Goal: Contribute content: Add original content to the website for others to see

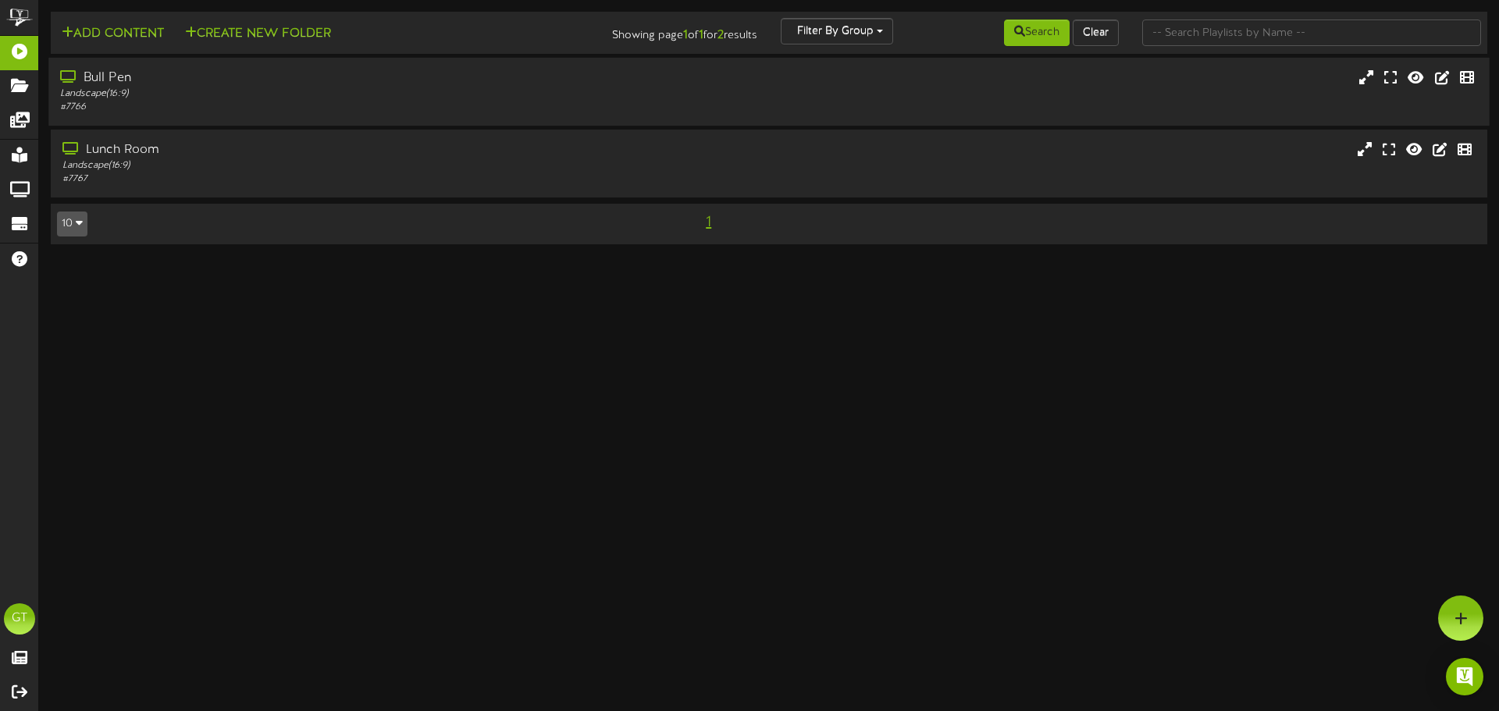
click at [418, 82] on div "Bull Pen" at bounding box center [348, 78] width 577 height 18
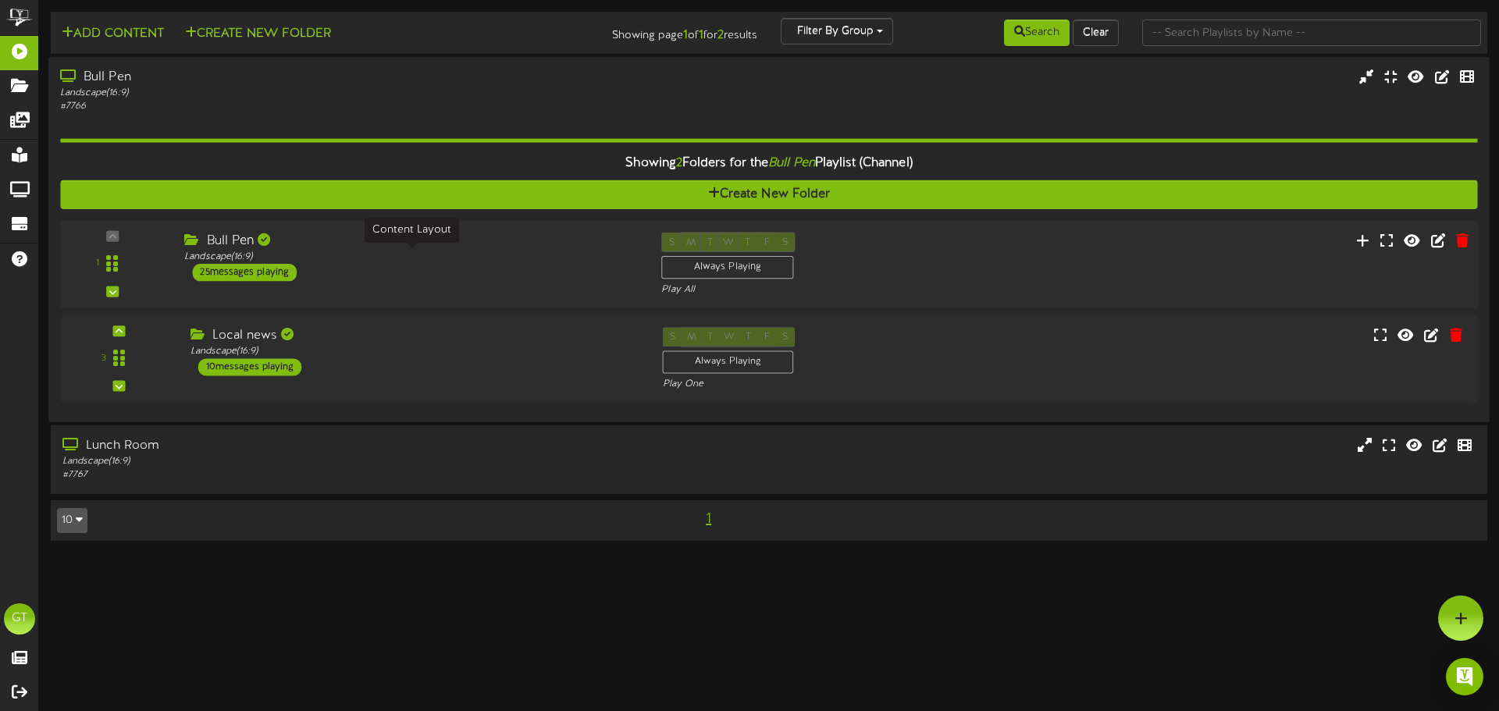
click at [362, 253] on div "Landscape ( 16:9 )" at bounding box center [411, 257] width 454 height 13
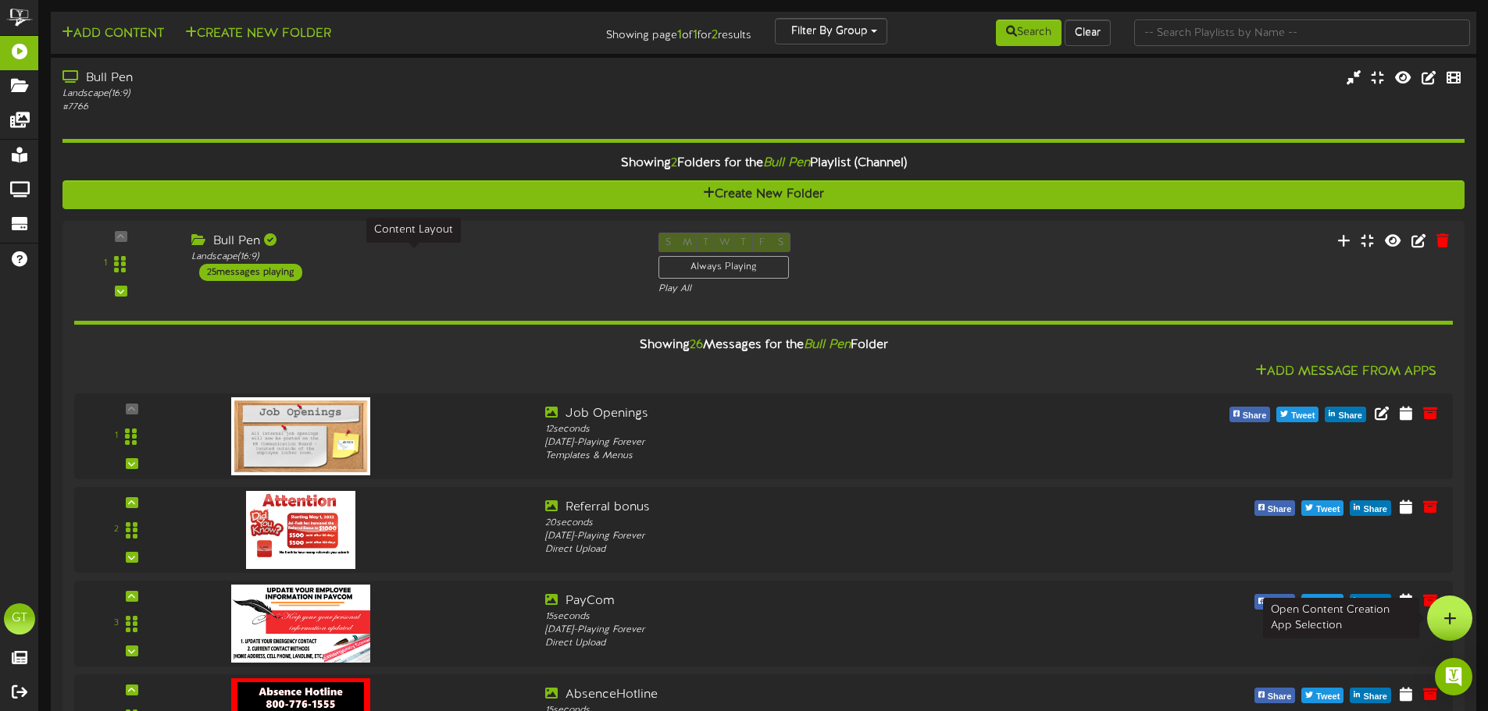
click at [1443, 611] on icon at bounding box center [1449, 618] width 13 height 14
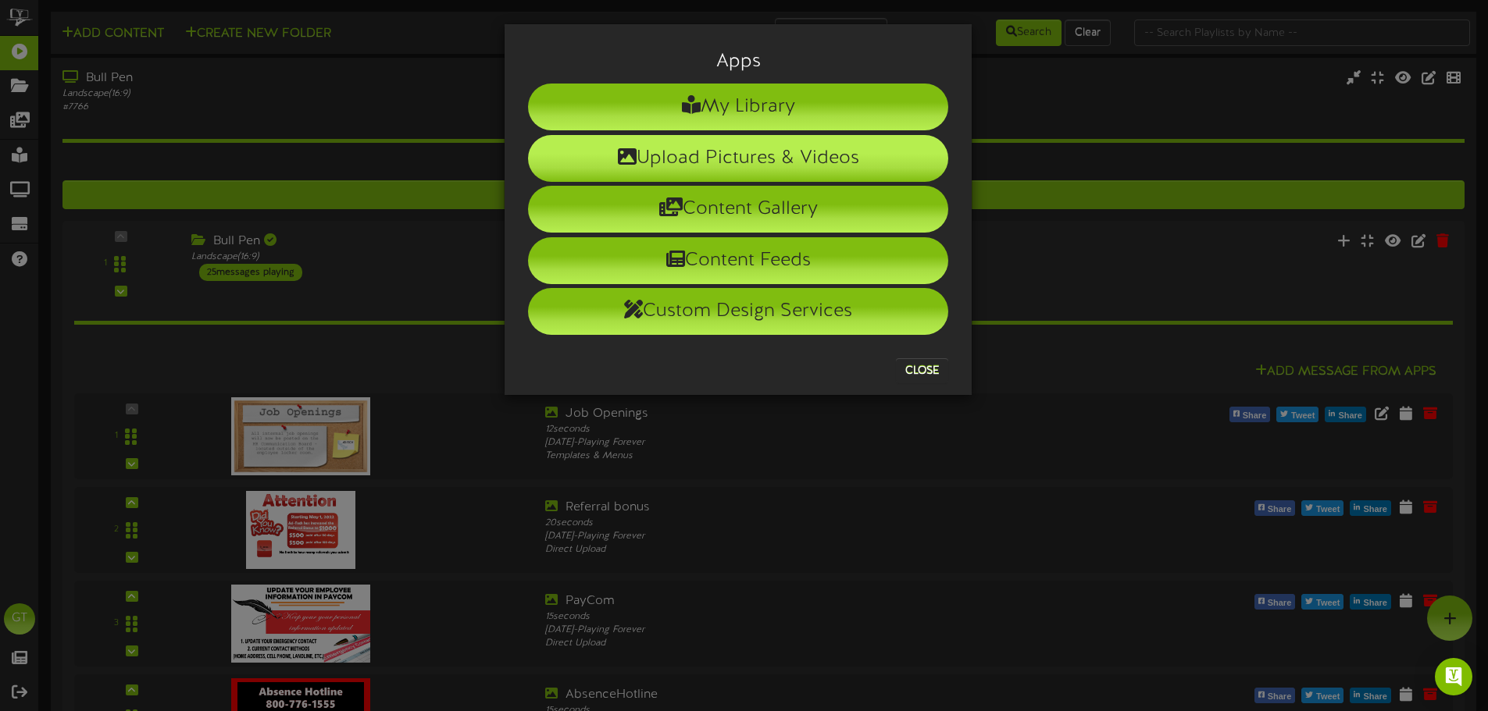
click at [818, 147] on li "Upload Pictures & Videos" at bounding box center [738, 158] width 420 height 47
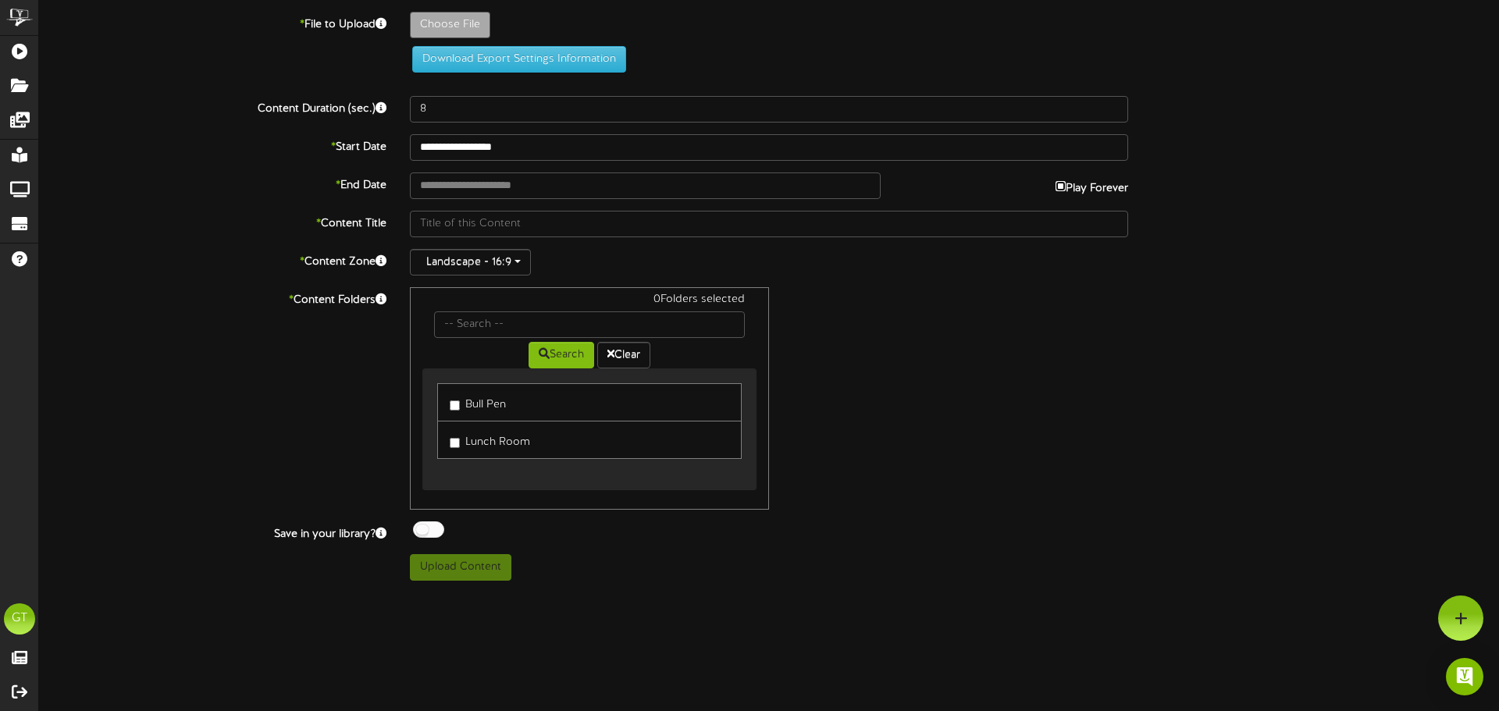
type input "**********"
click at [551, 190] on input "**********" at bounding box center [645, 186] width 471 height 27
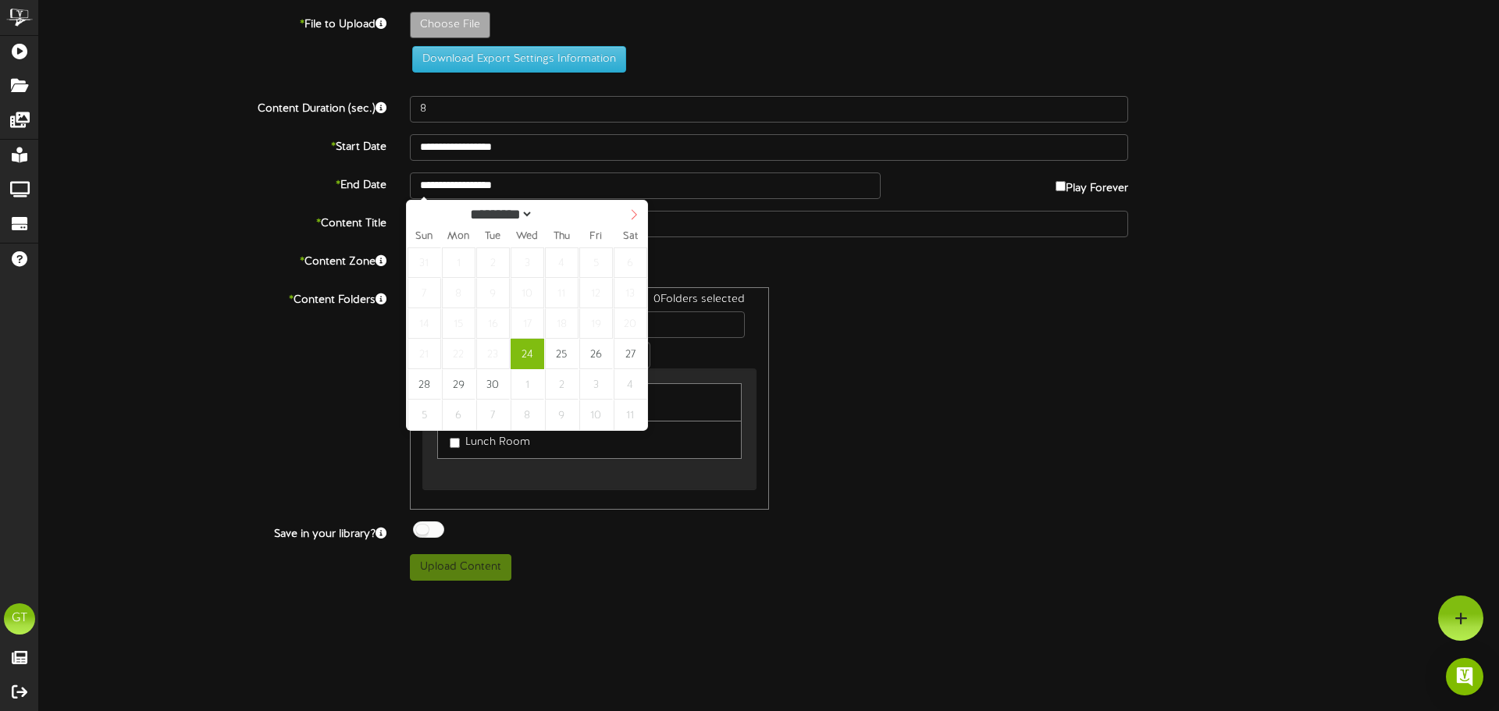
click at [629, 217] on icon at bounding box center [634, 214] width 11 height 11
select select "**"
click at [629, 217] on icon at bounding box center [634, 214] width 11 height 11
type input "**********"
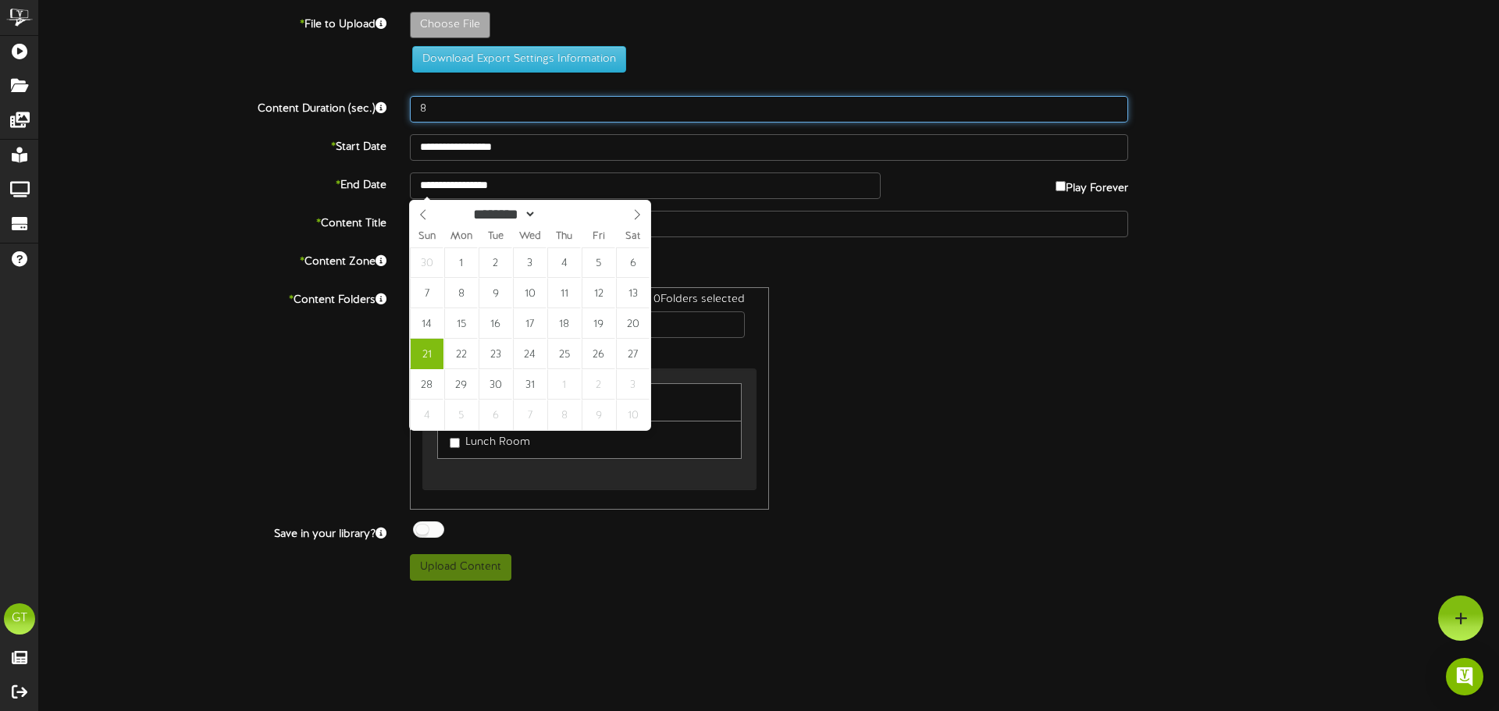
click at [545, 109] on input "8" at bounding box center [769, 109] width 718 height 27
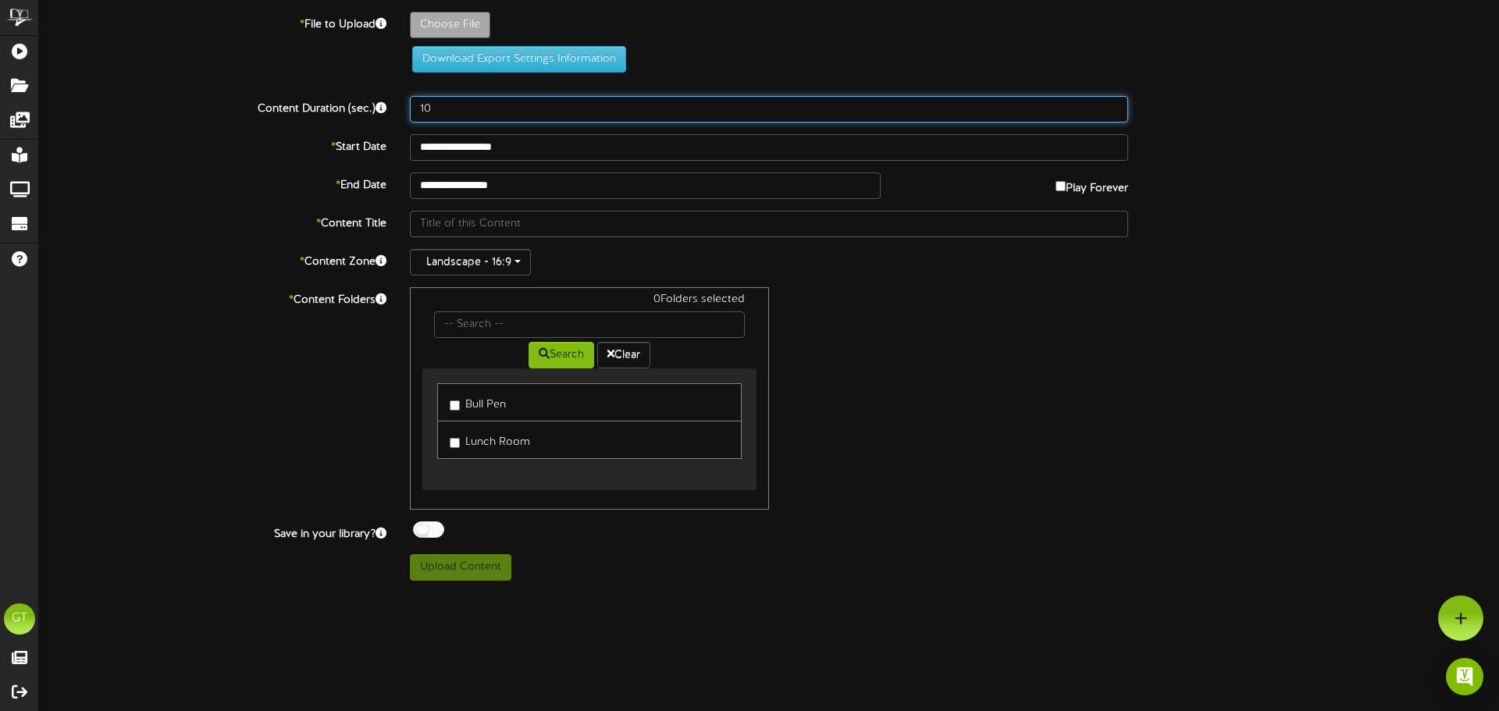
type input "10"
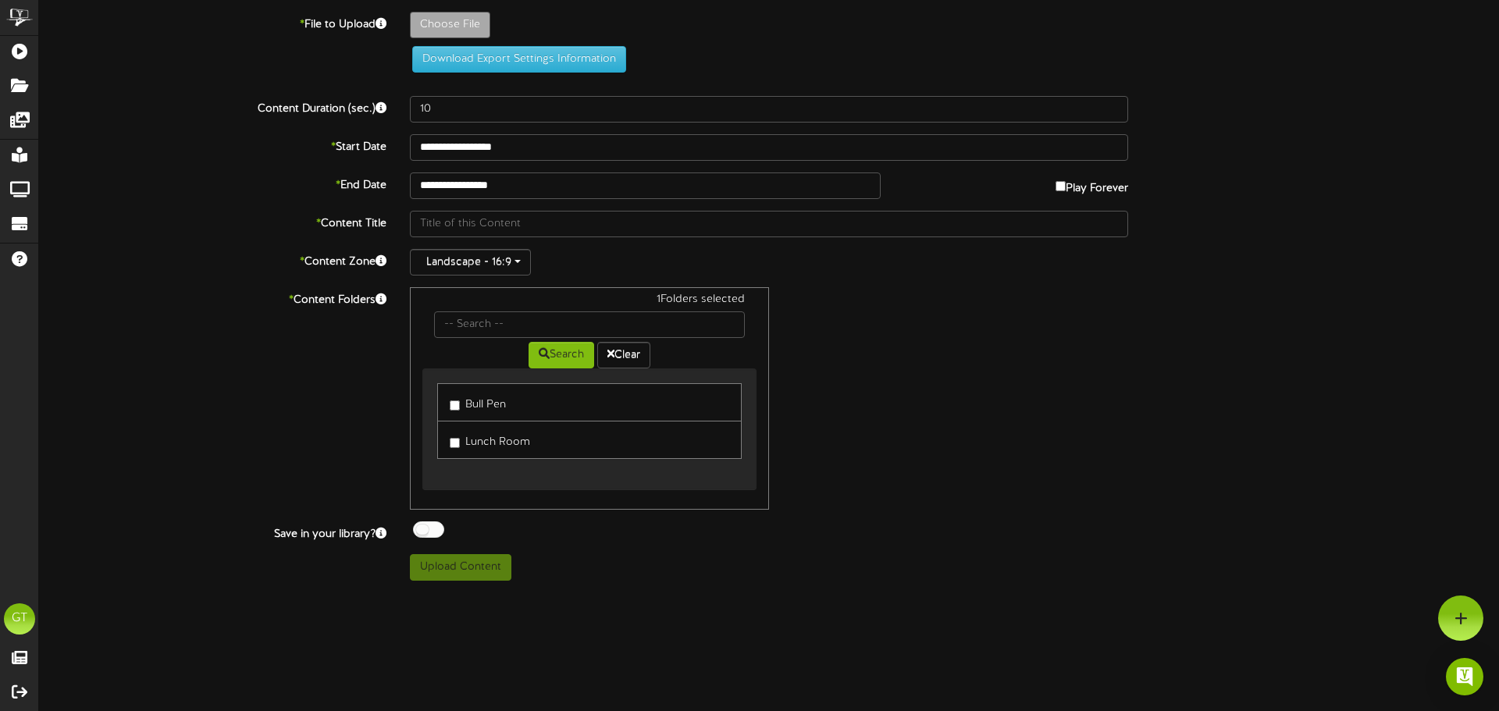
click at [460, 446] on label "Lunch Room" at bounding box center [490, 439] width 80 height 21
click at [439, 11] on div "**********" at bounding box center [769, 290] width 1460 height 581
type input "**********"
type input "2025WelcomeFall"
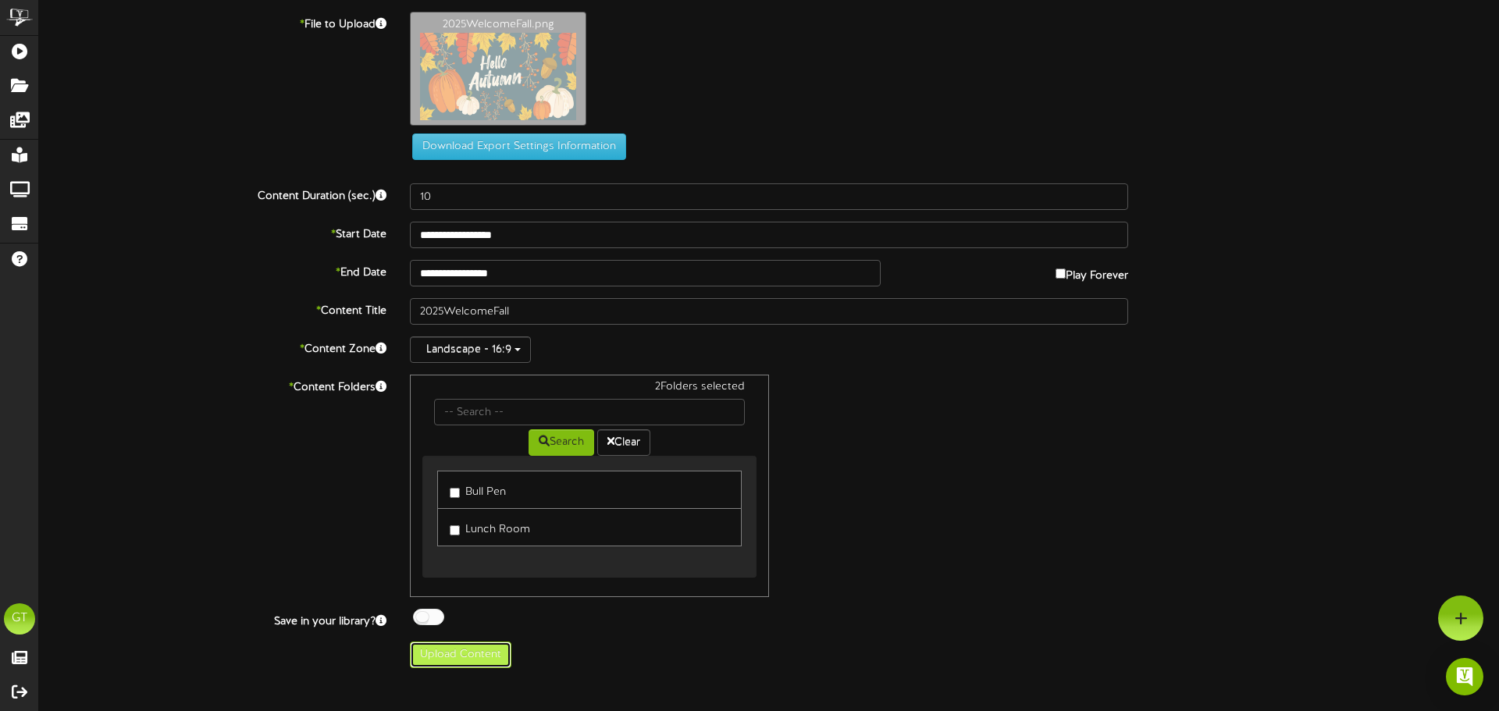
click at [486, 655] on button "Upload Content" at bounding box center [461, 655] width 102 height 27
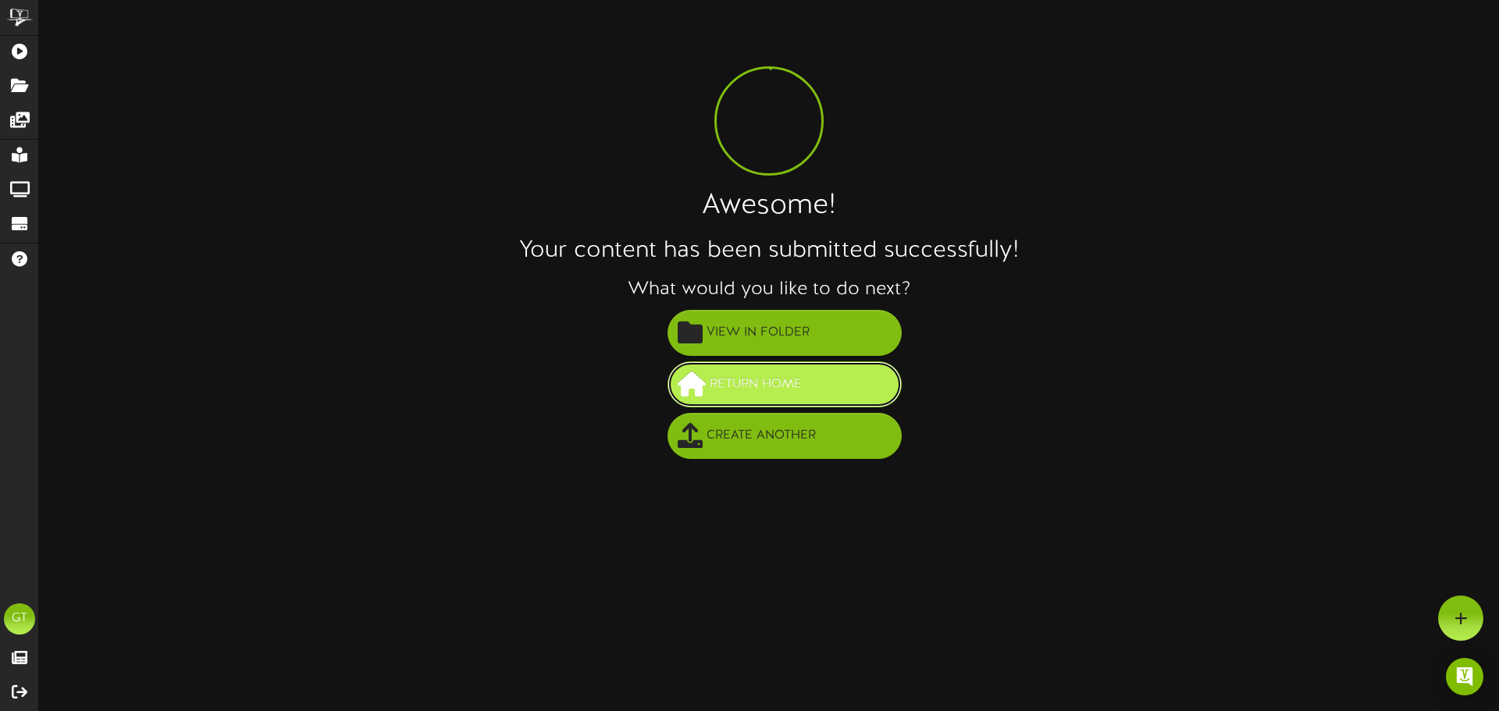
click at [829, 386] on button "Return Home" at bounding box center [785, 385] width 234 height 46
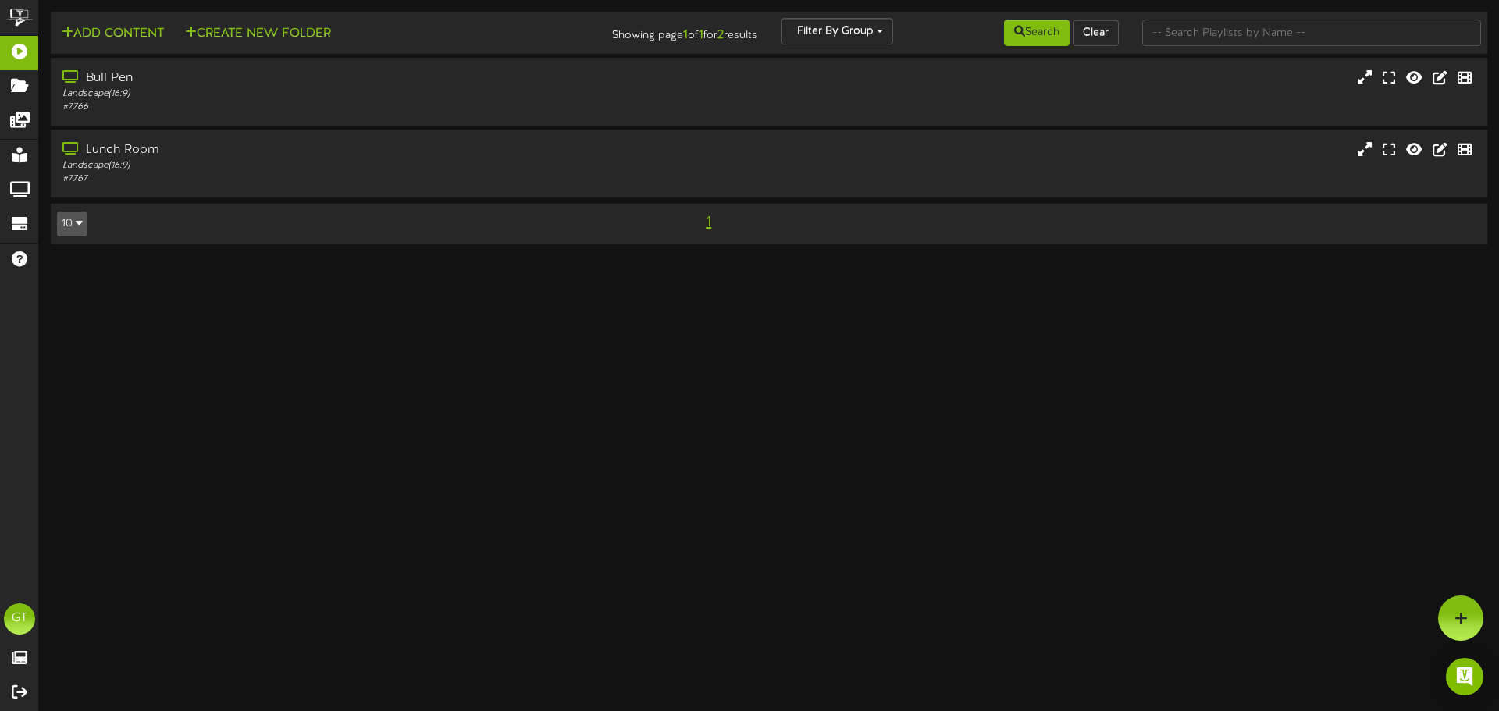
click at [465, 128] on div "Bull Pen Landscape ( 16:9 ) # 7766" at bounding box center [769, 93] width 1460 height 70
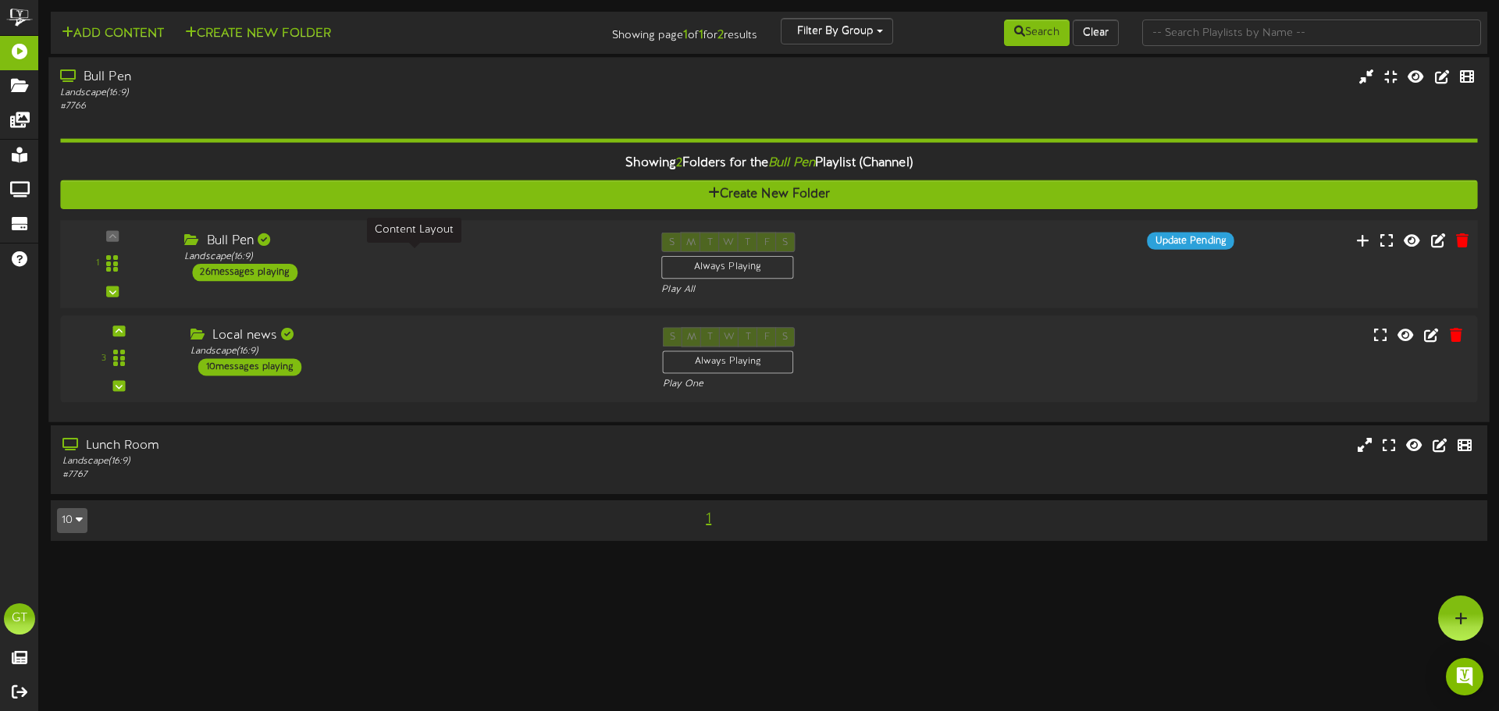
click at [504, 258] on div "Landscape ( 16:9 )" at bounding box center [411, 257] width 454 height 13
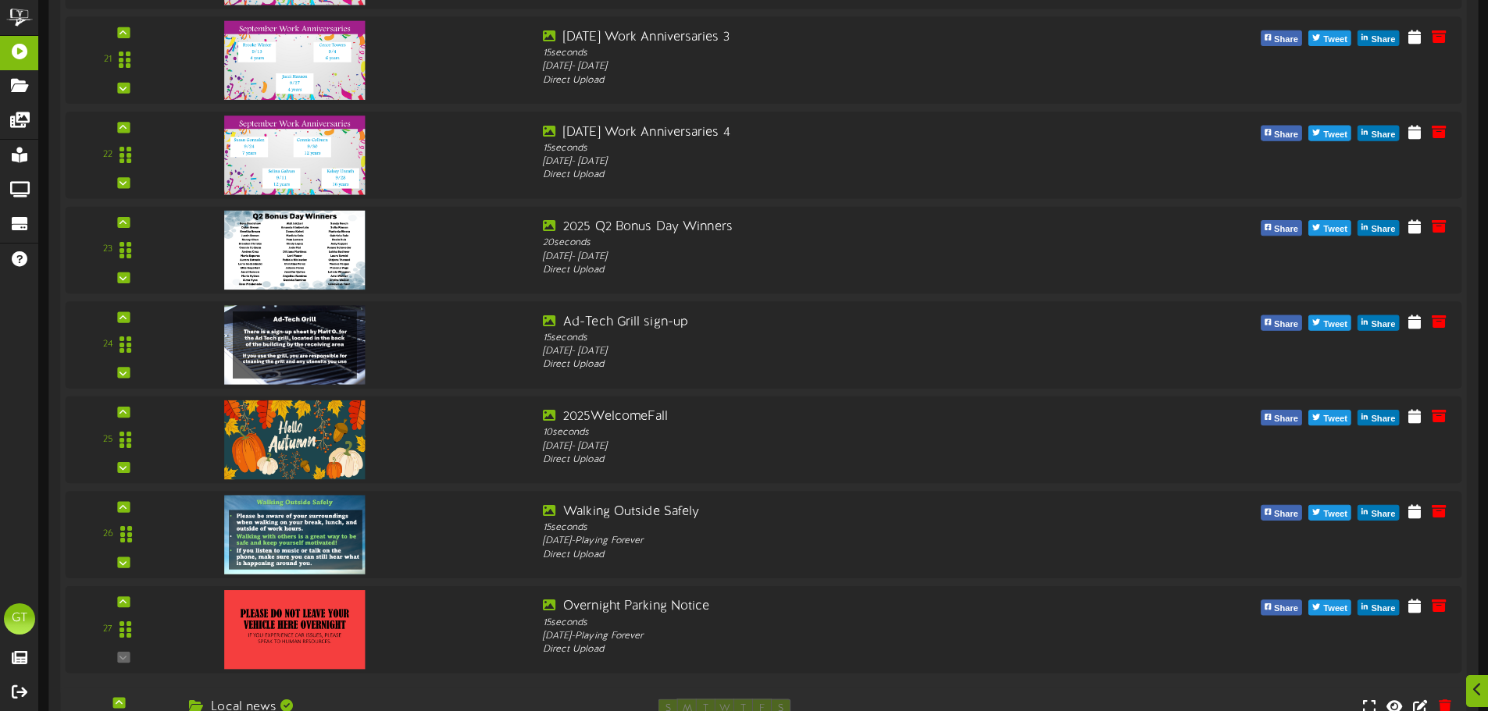
scroll to position [2343, 0]
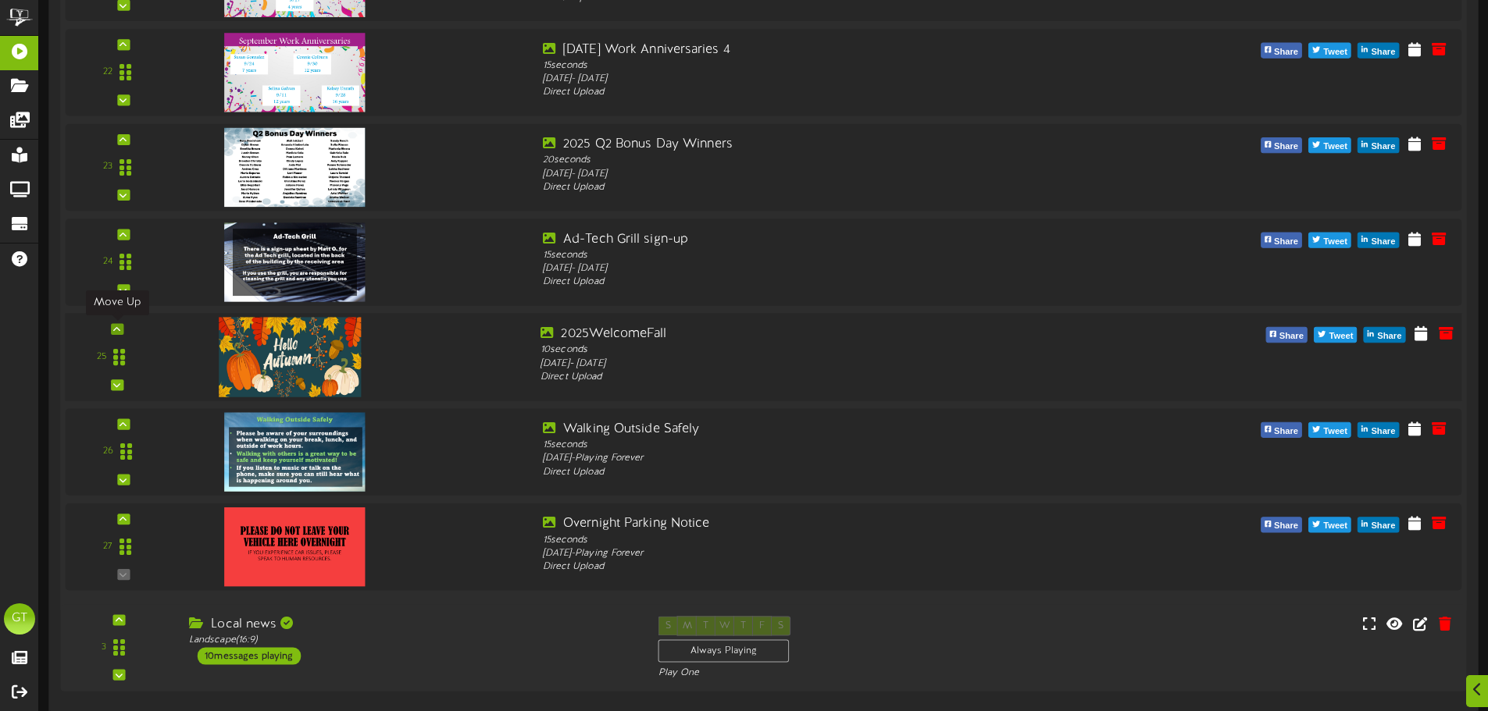
click at [111, 328] on div at bounding box center [117, 328] width 12 height 11
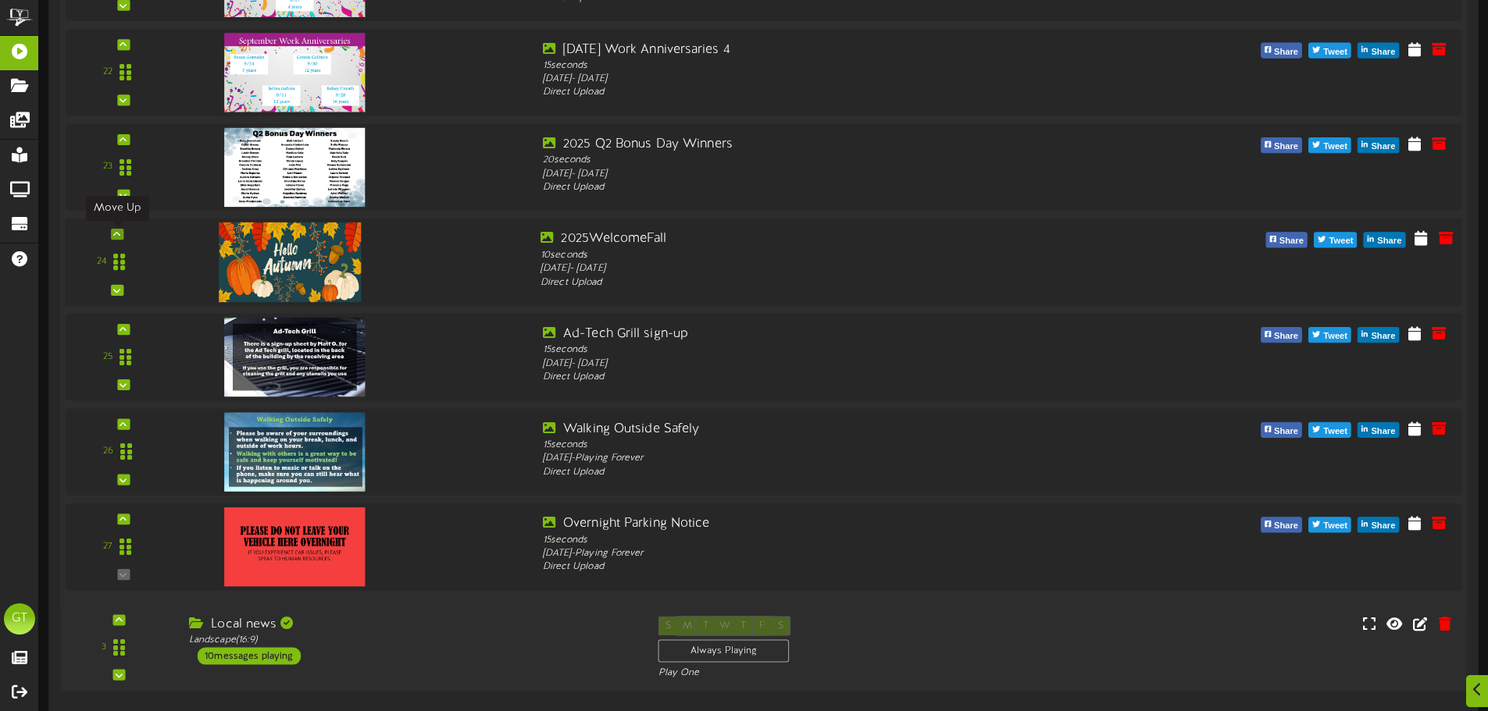
click at [112, 233] on div at bounding box center [117, 234] width 12 height 11
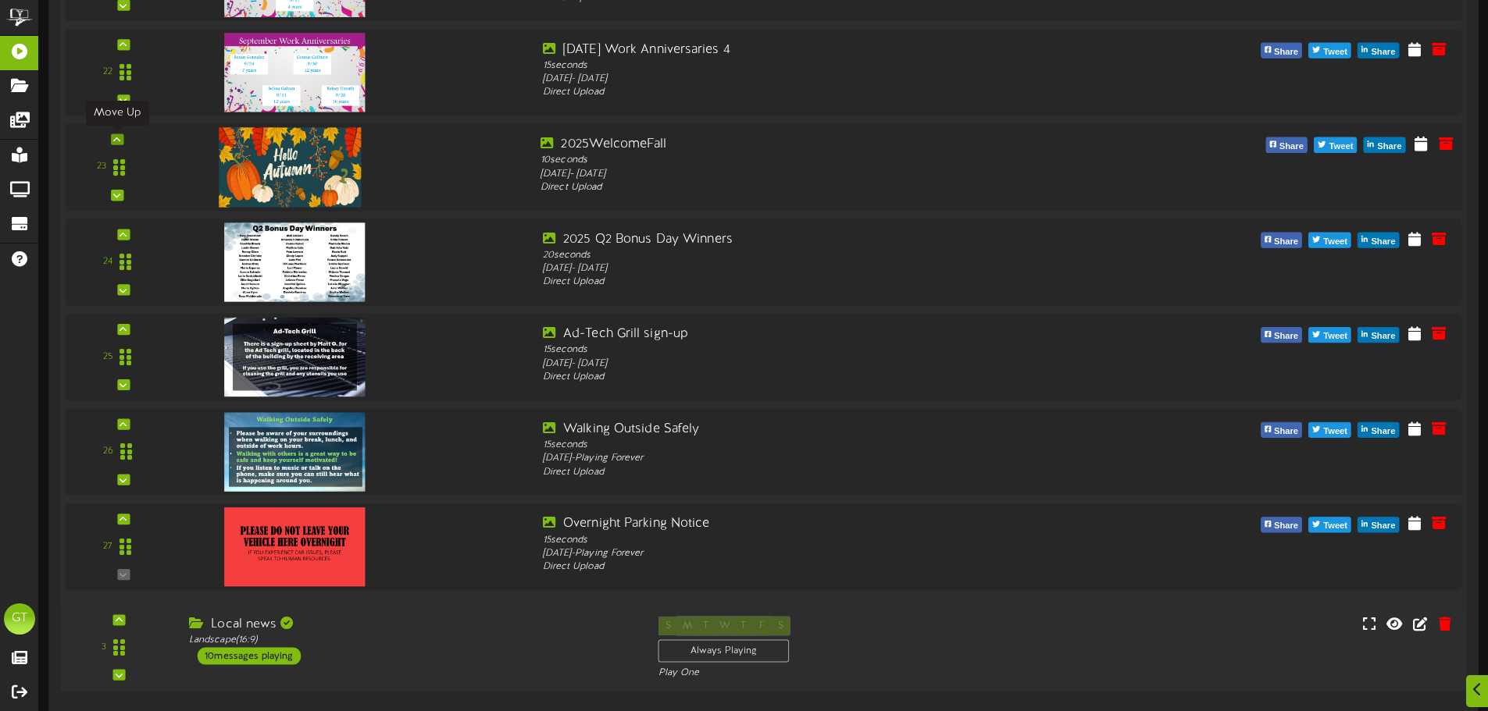
click at [121, 141] on div at bounding box center [117, 139] width 12 height 11
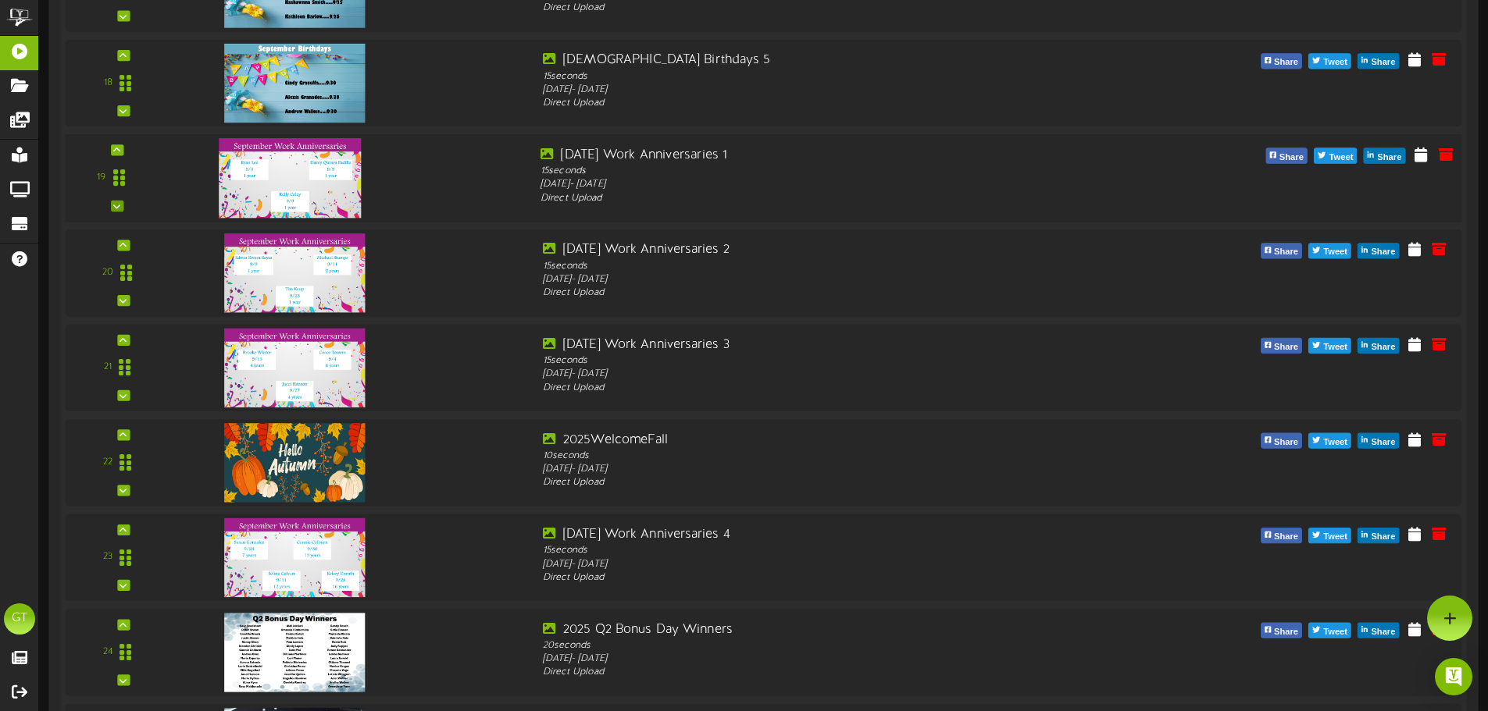
scroll to position [1822, 0]
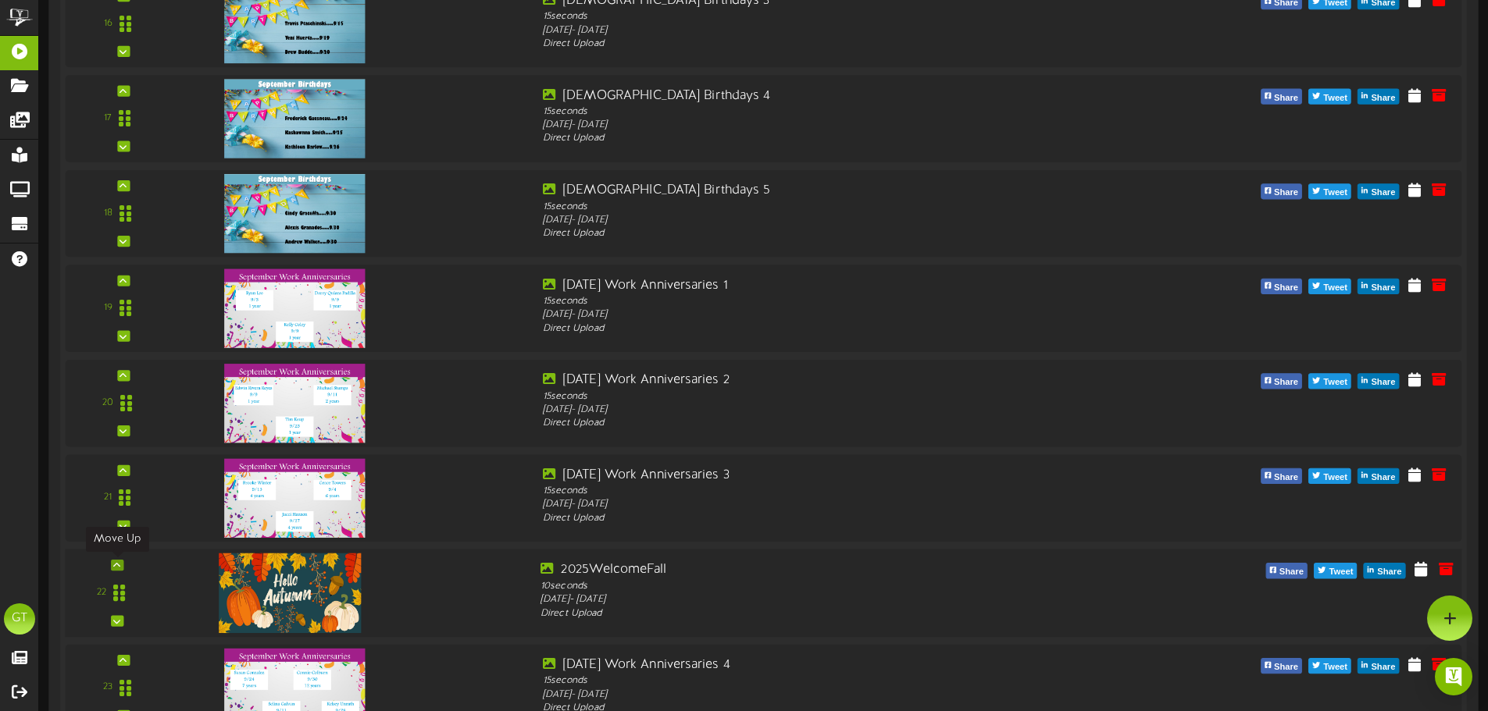
click at [117, 568] on icon at bounding box center [116, 565] width 7 height 8
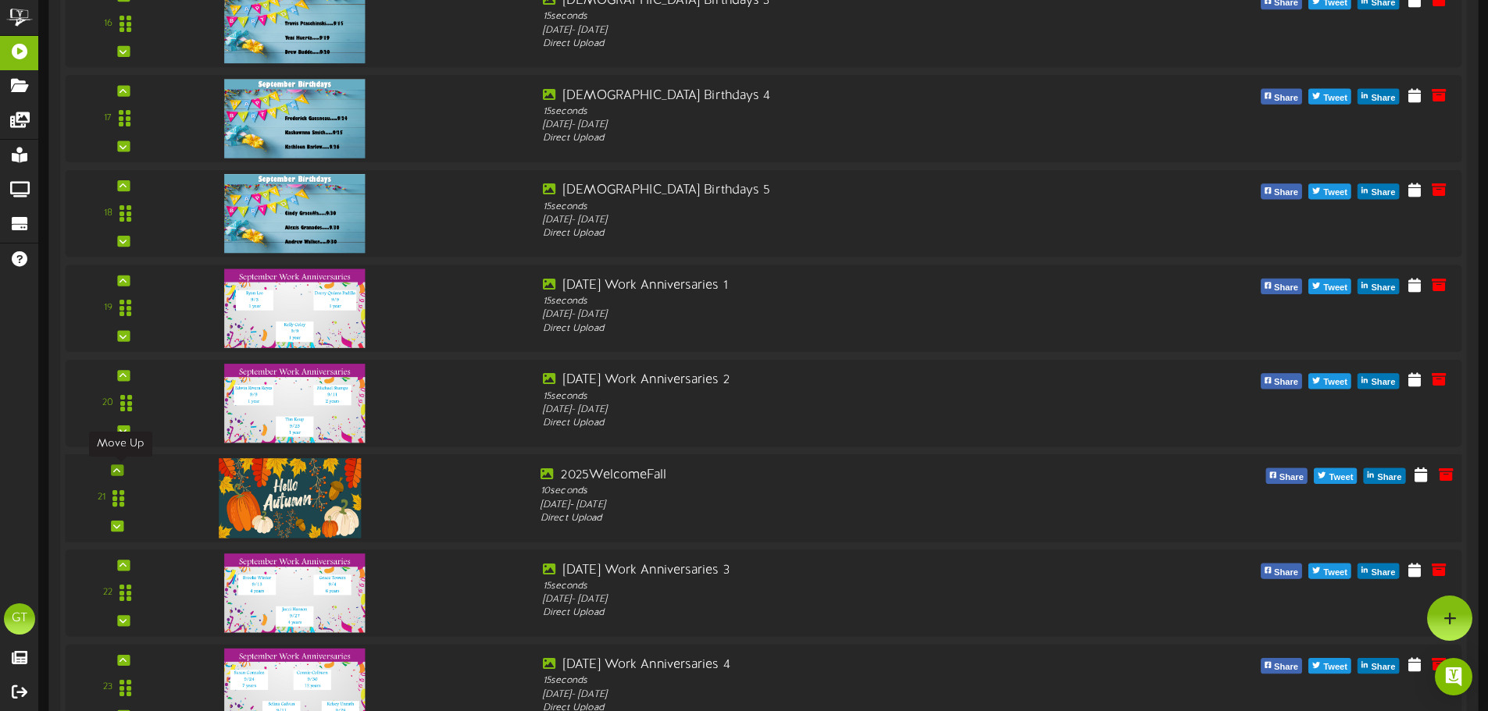
click at [115, 467] on icon at bounding box center [116, 470] width 7 height 8
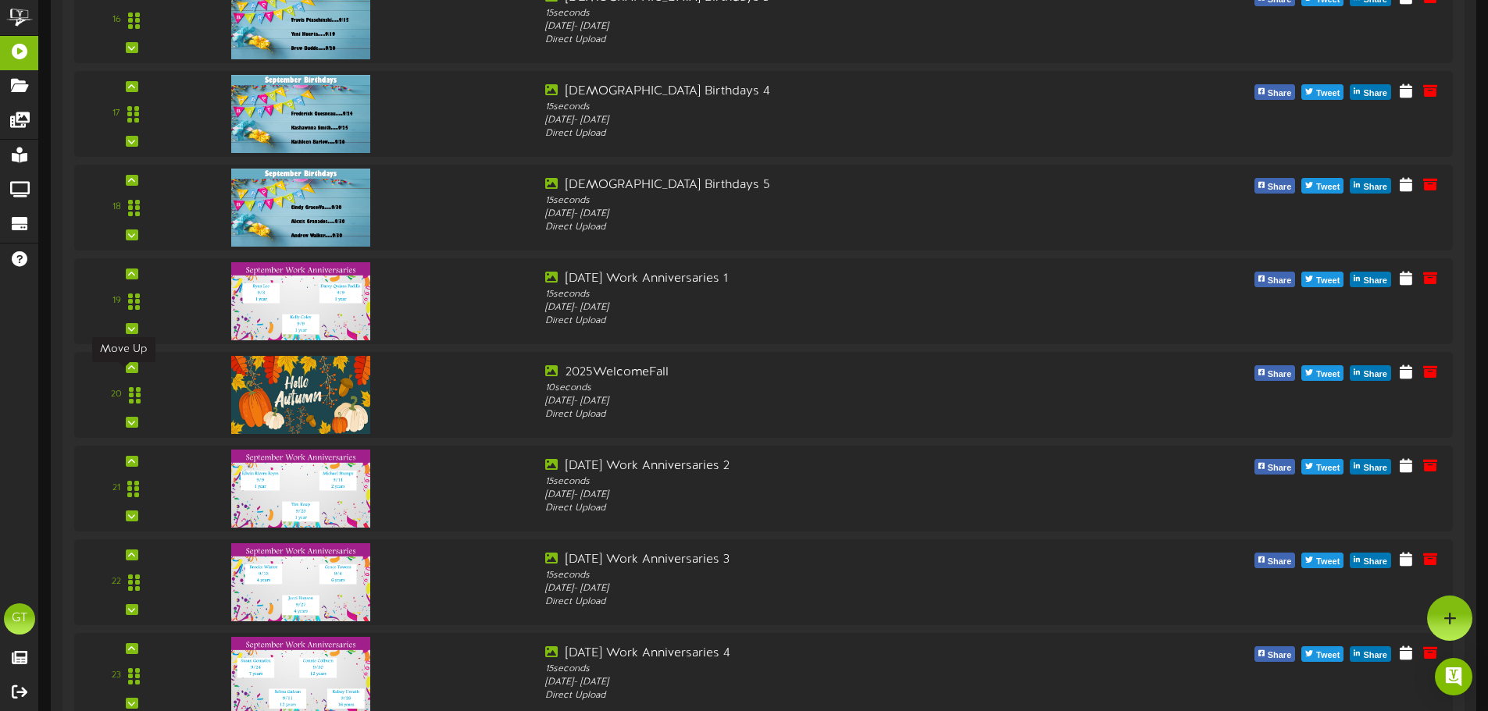
click at [126, 373] on div at bounding box center [132, 367] width 12 height 11
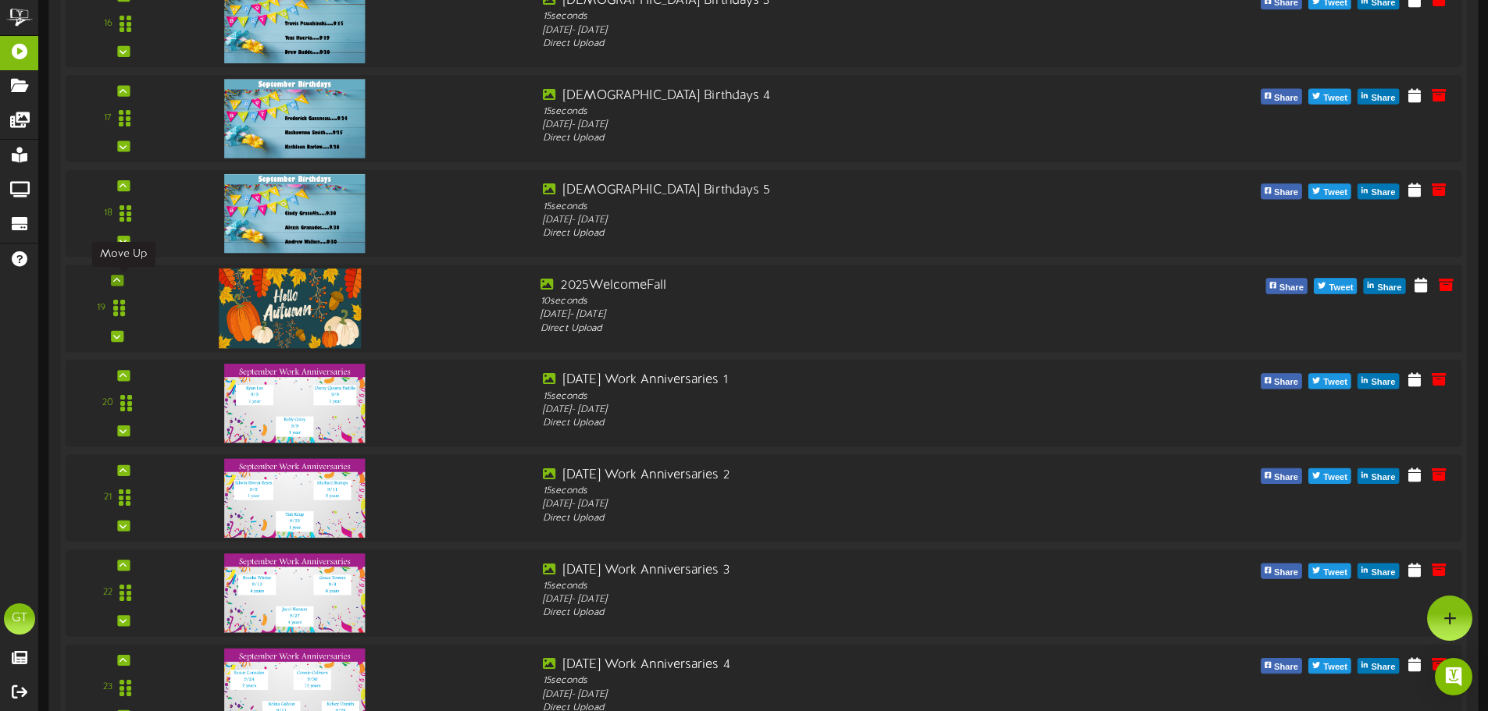
click at [121, 278] on div at bounding box center [117, 280] width 12 height 11
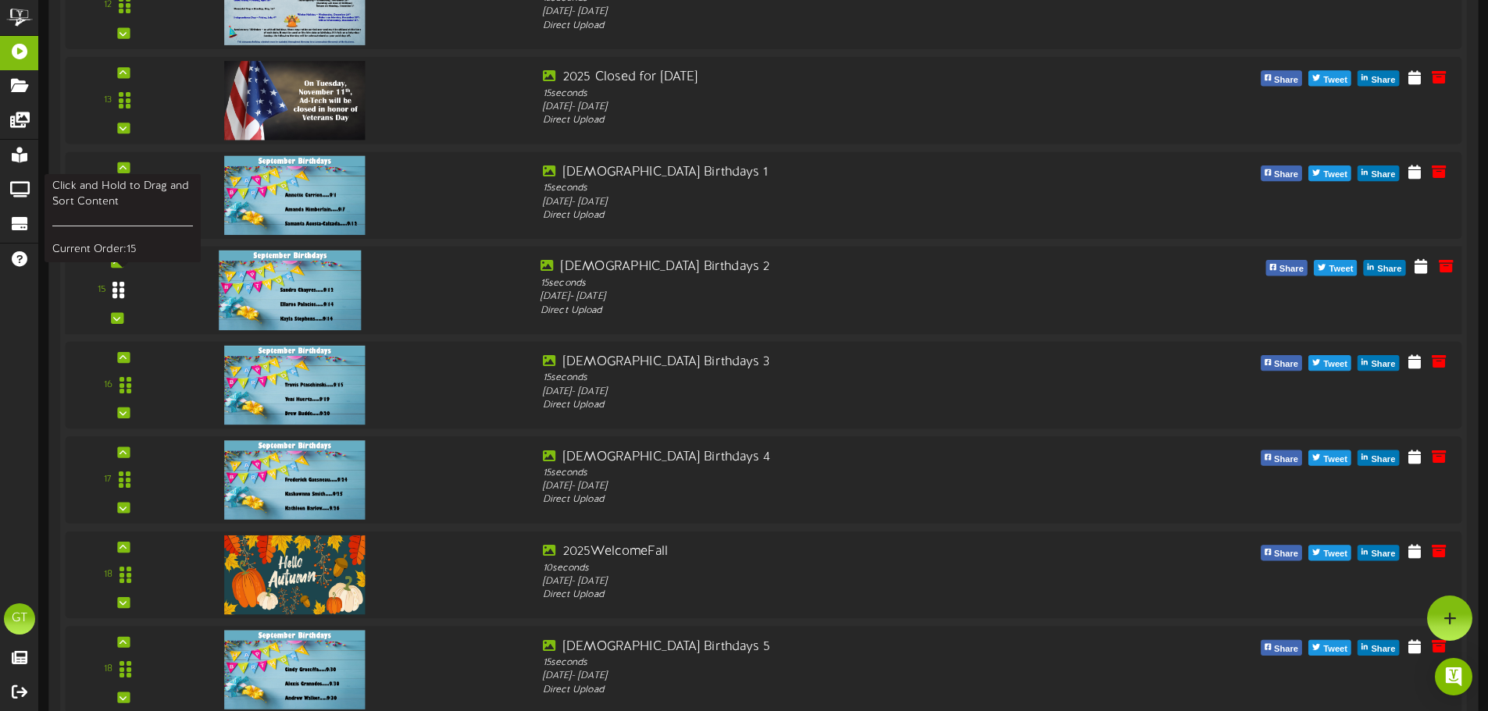
scroll to position [1431, 0]
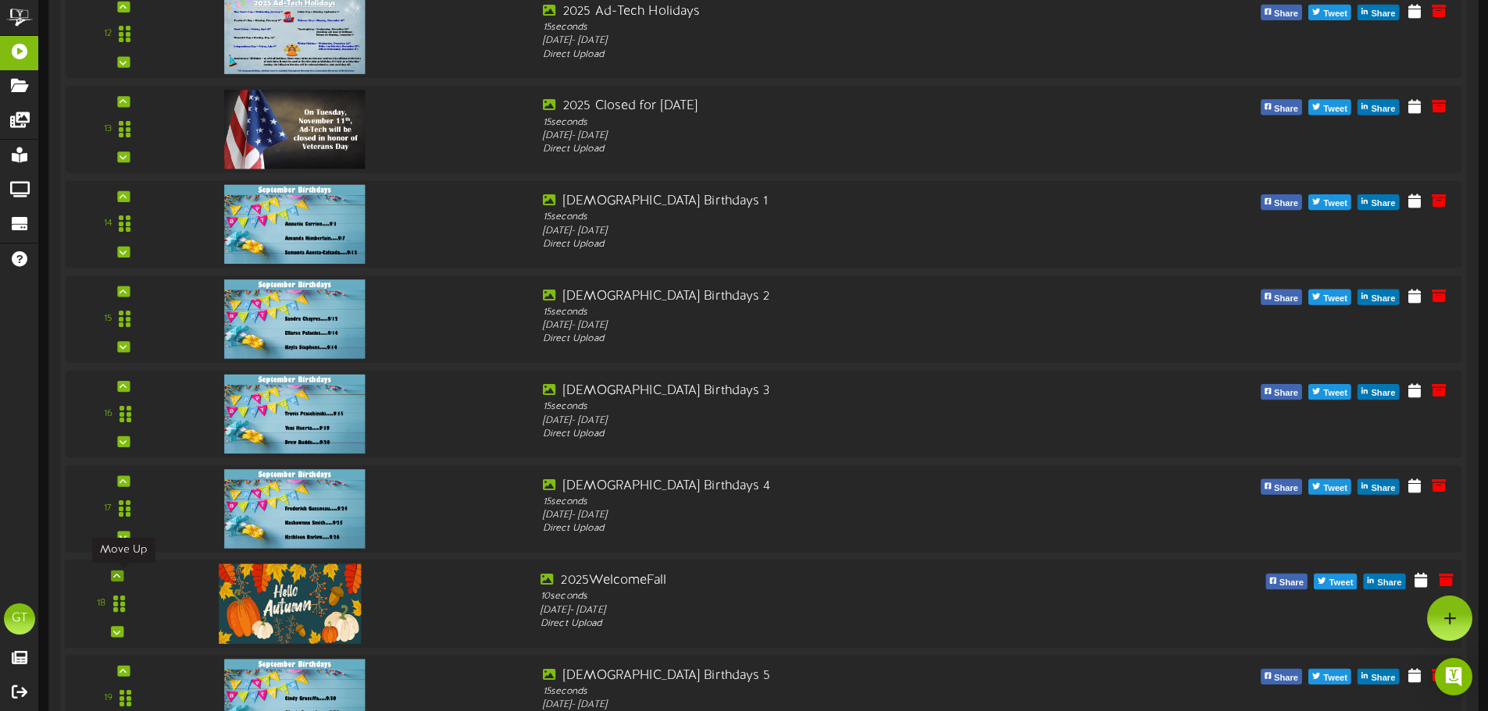
click at [119, 578] on icon at bounding box center [116, 576] width 7 height 8
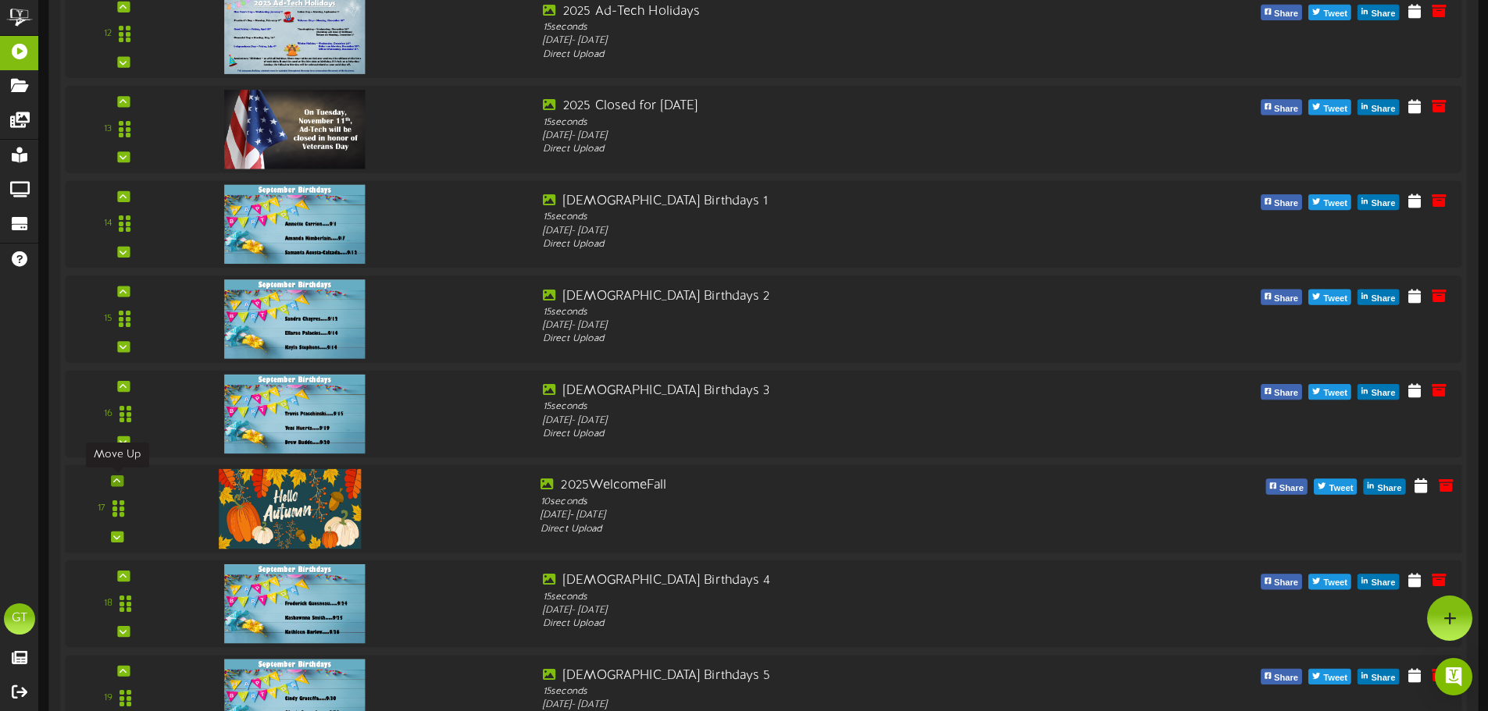
click at [119, 479] on icon at bounding box center [116, 481] width 7 height 8
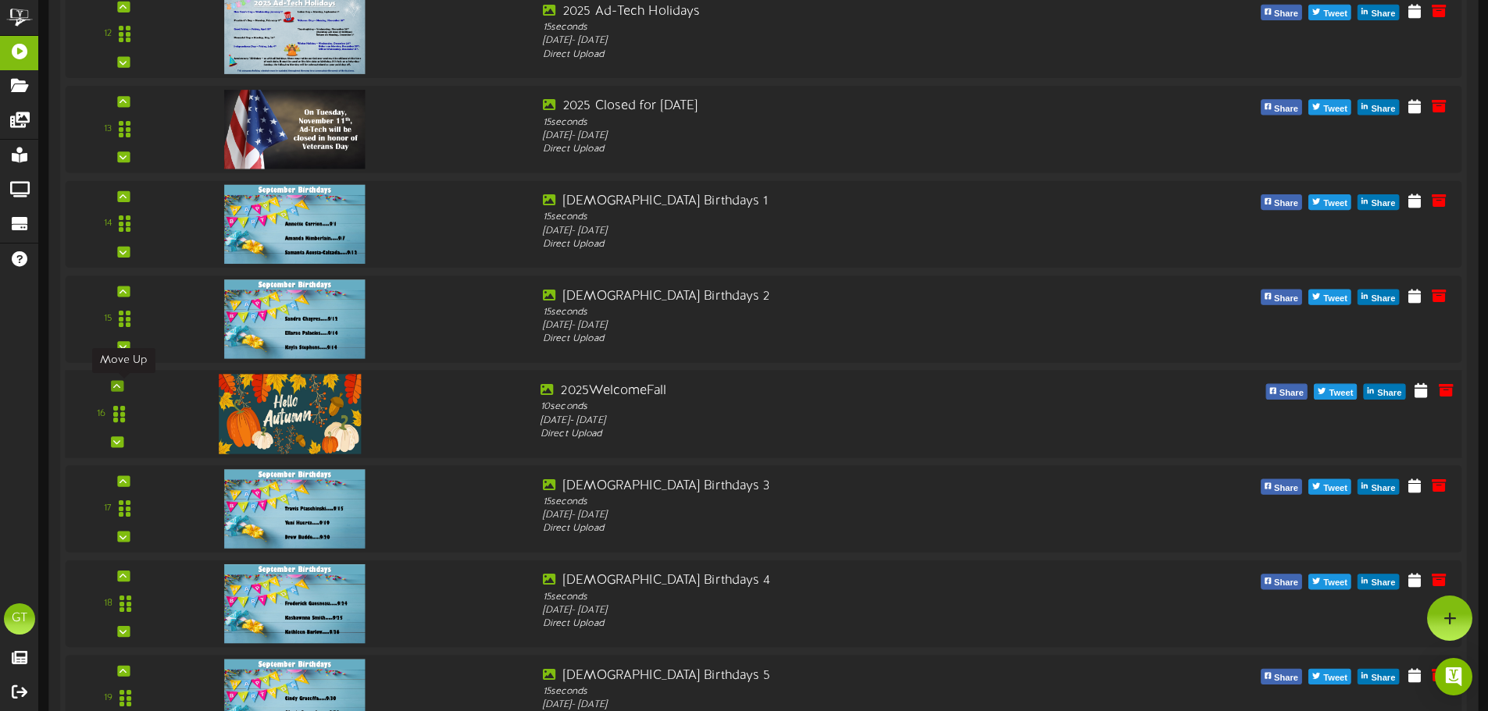
click at [117, 383] on icon at bounding box center [116, 386] width 7 height 8
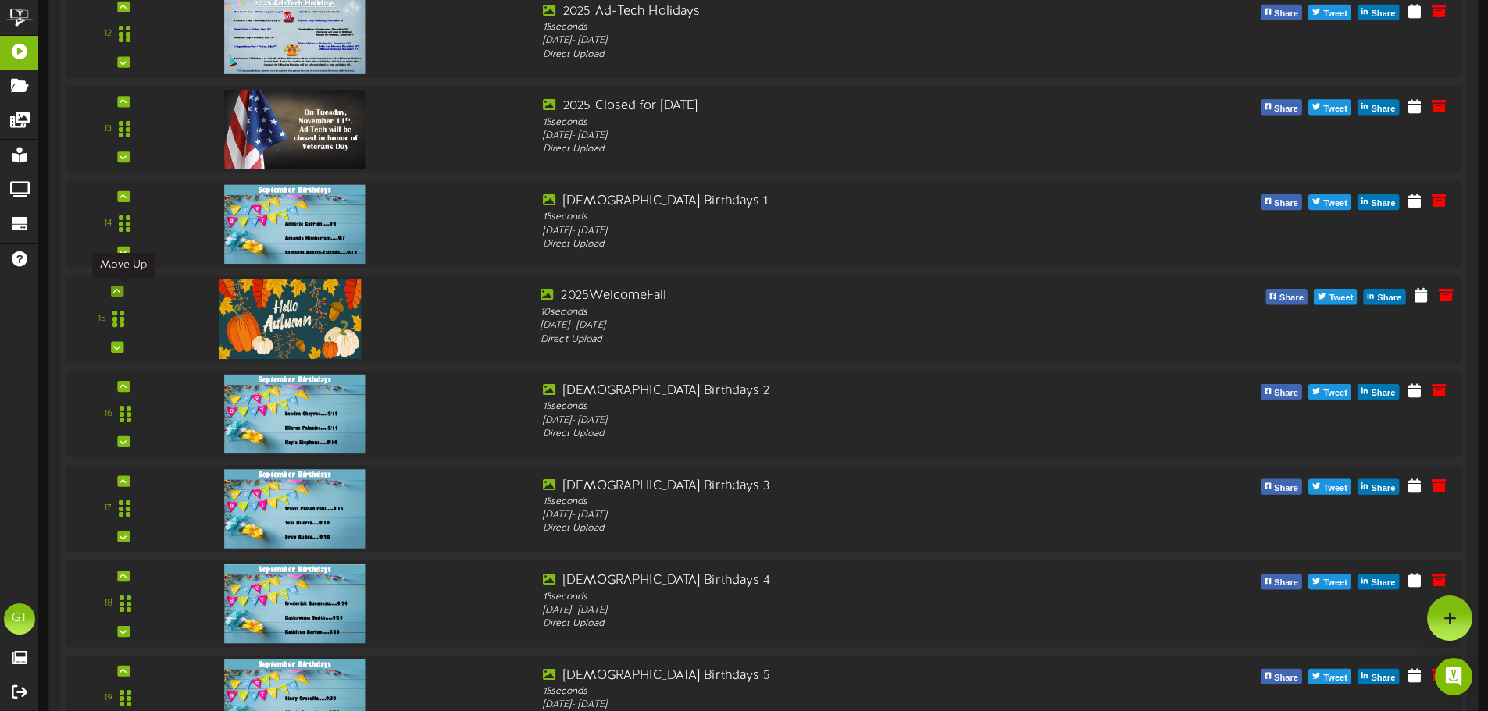
click at [122, 290] on div at bounding box center [117, 291] width 12 height 11
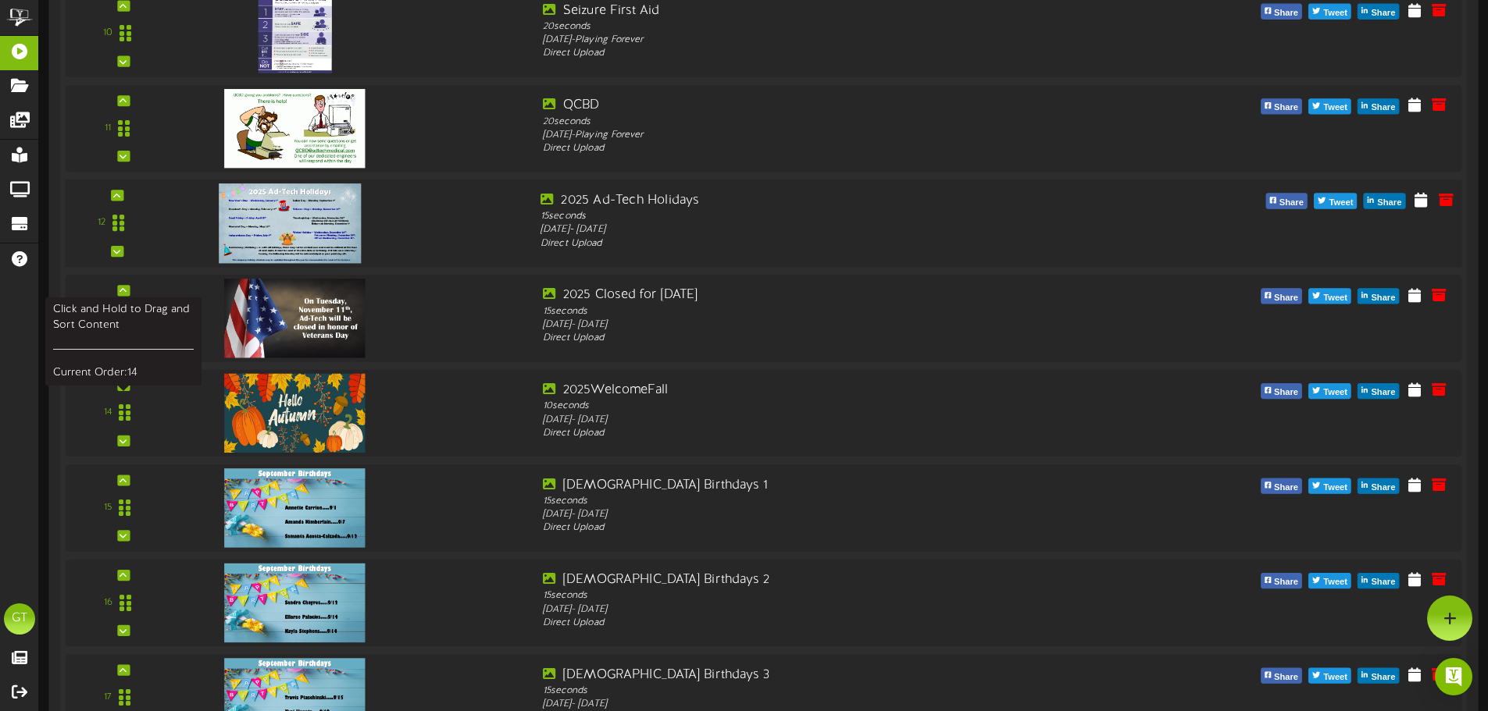
scroll to position [1171, 0]
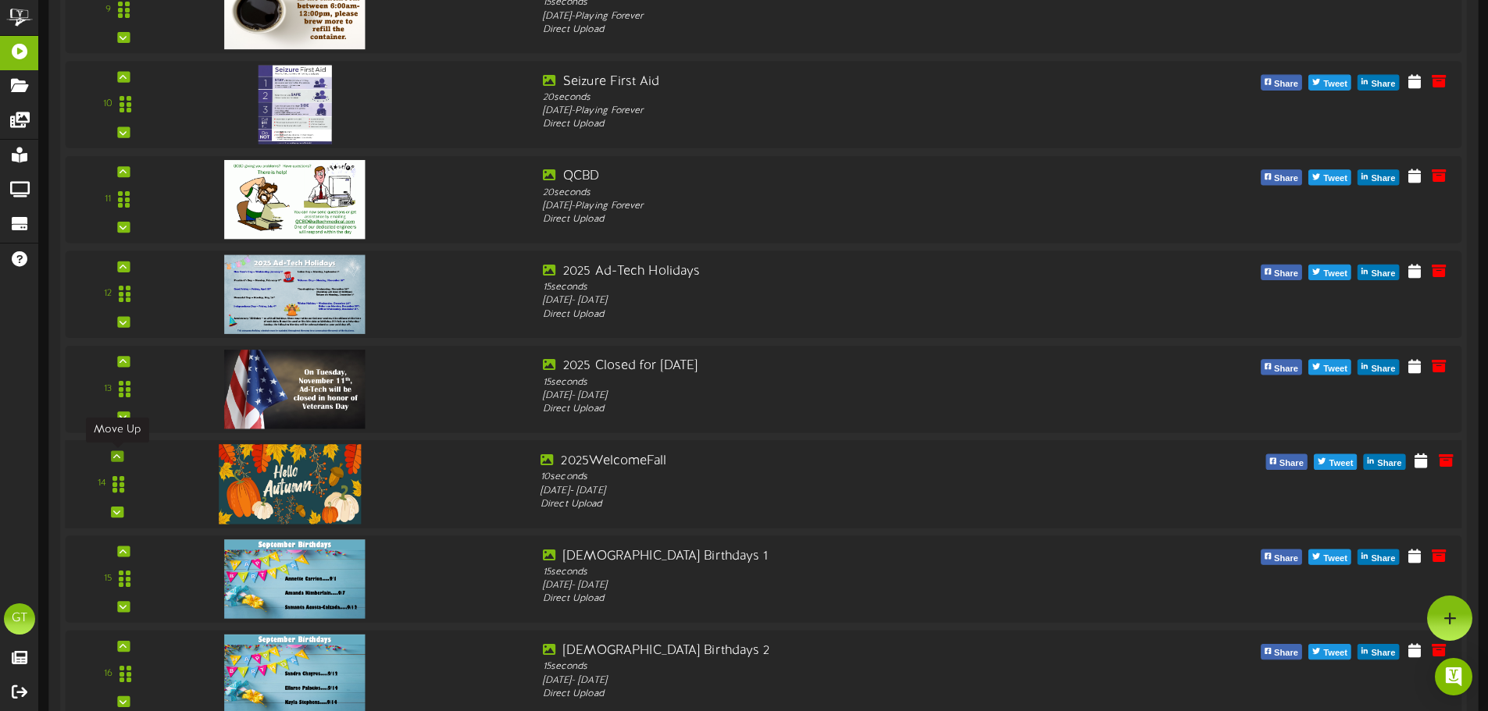
click at [112, 454] on div at bounding box center [117, 456] width 12 height 11
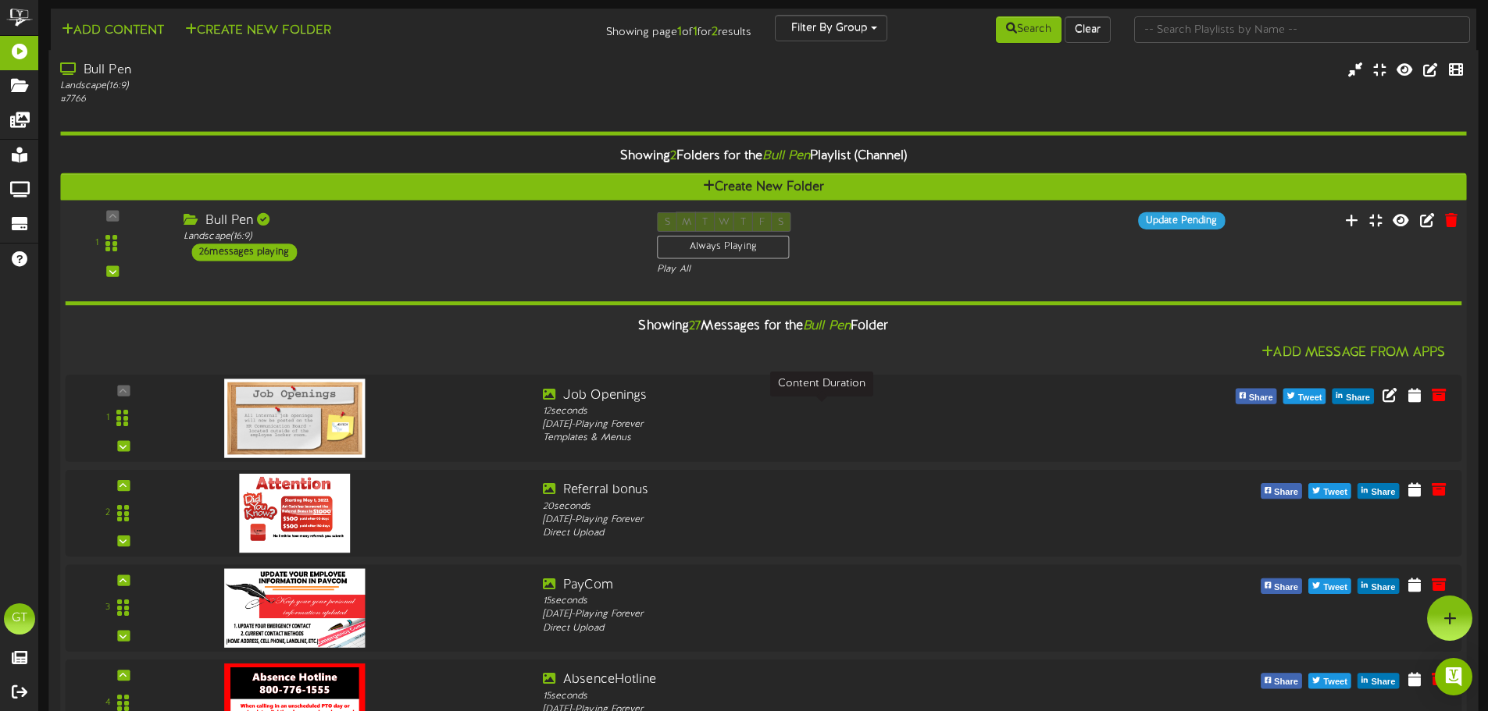
scroll to position [0, 0]
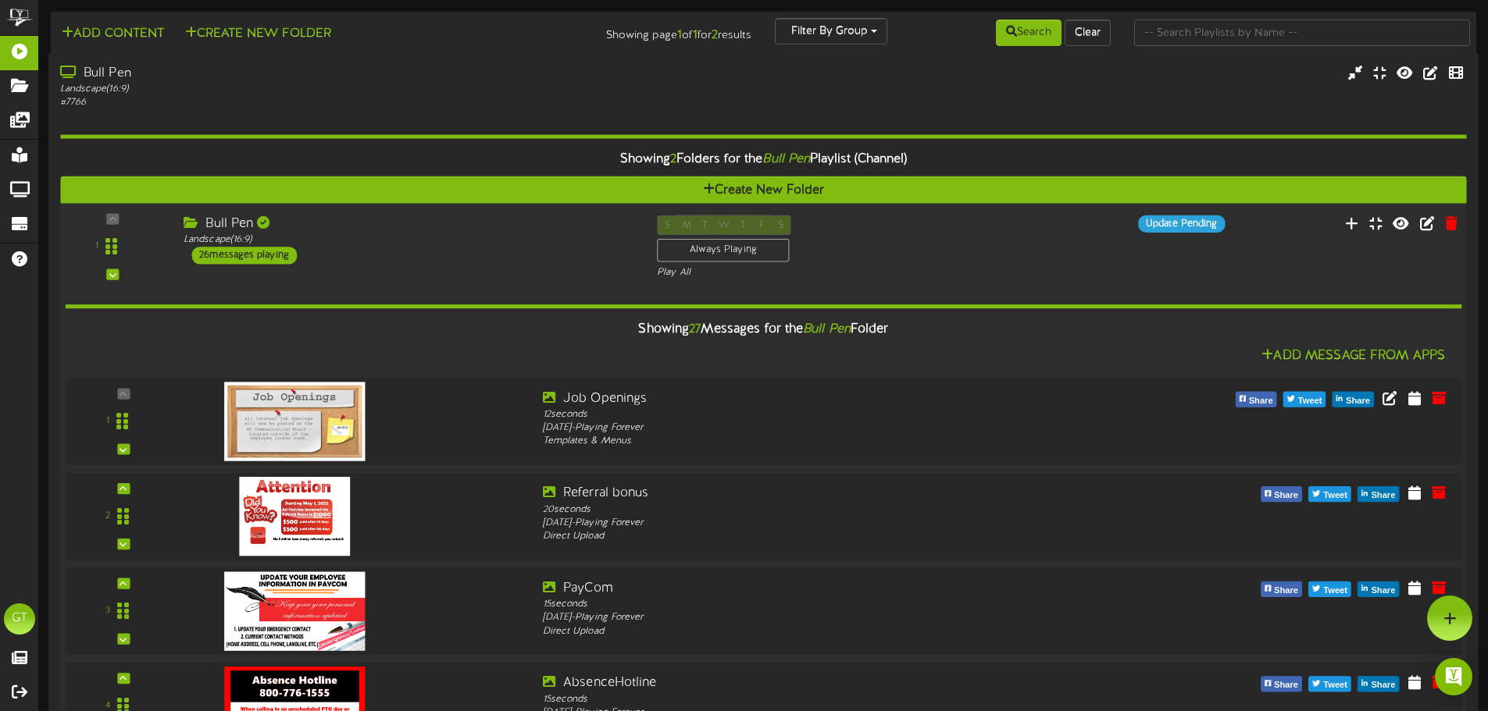
click at [583, 275] on div "1 Bull Pen" at bounding box center [763, 247] width 1420 height 64
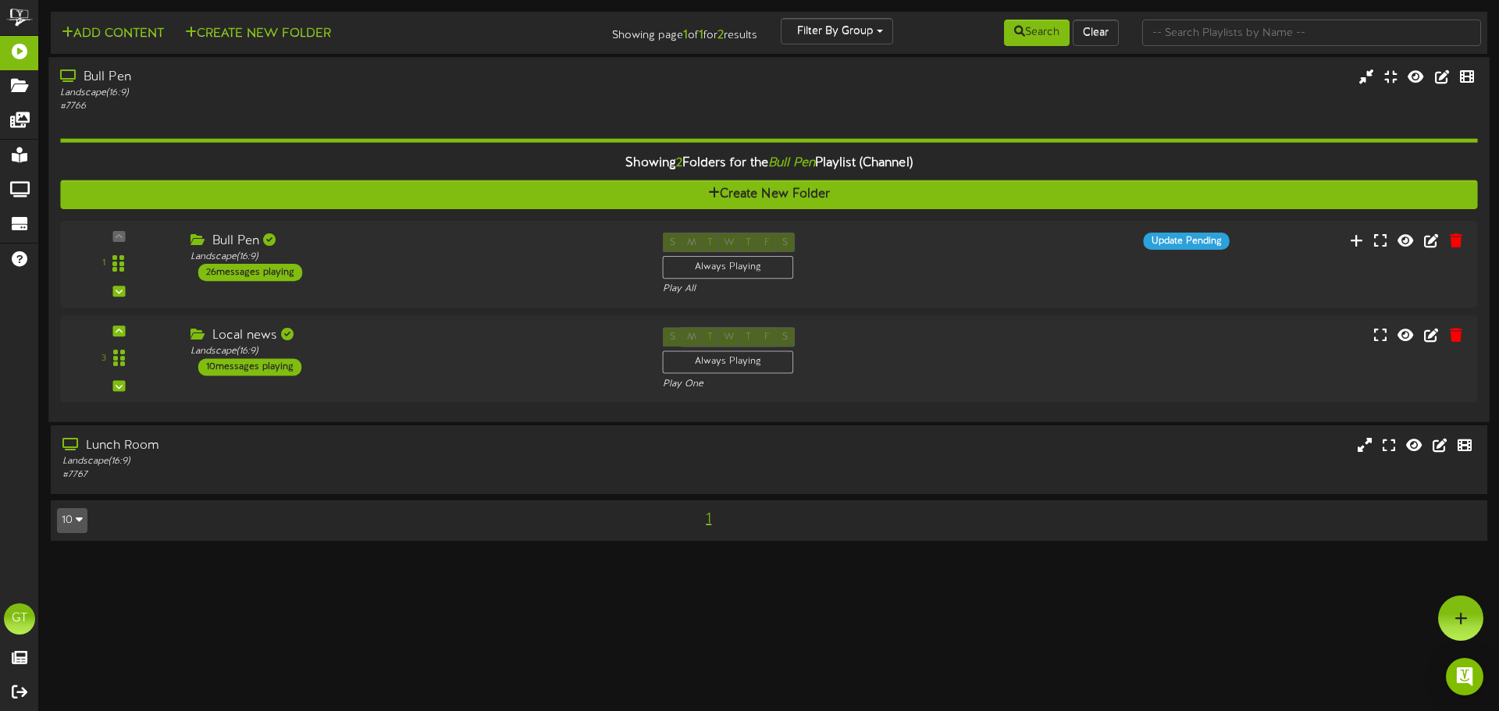
click at [591, 102] on div "# 7766" at bounding box center [348, 106] width 577 height 13
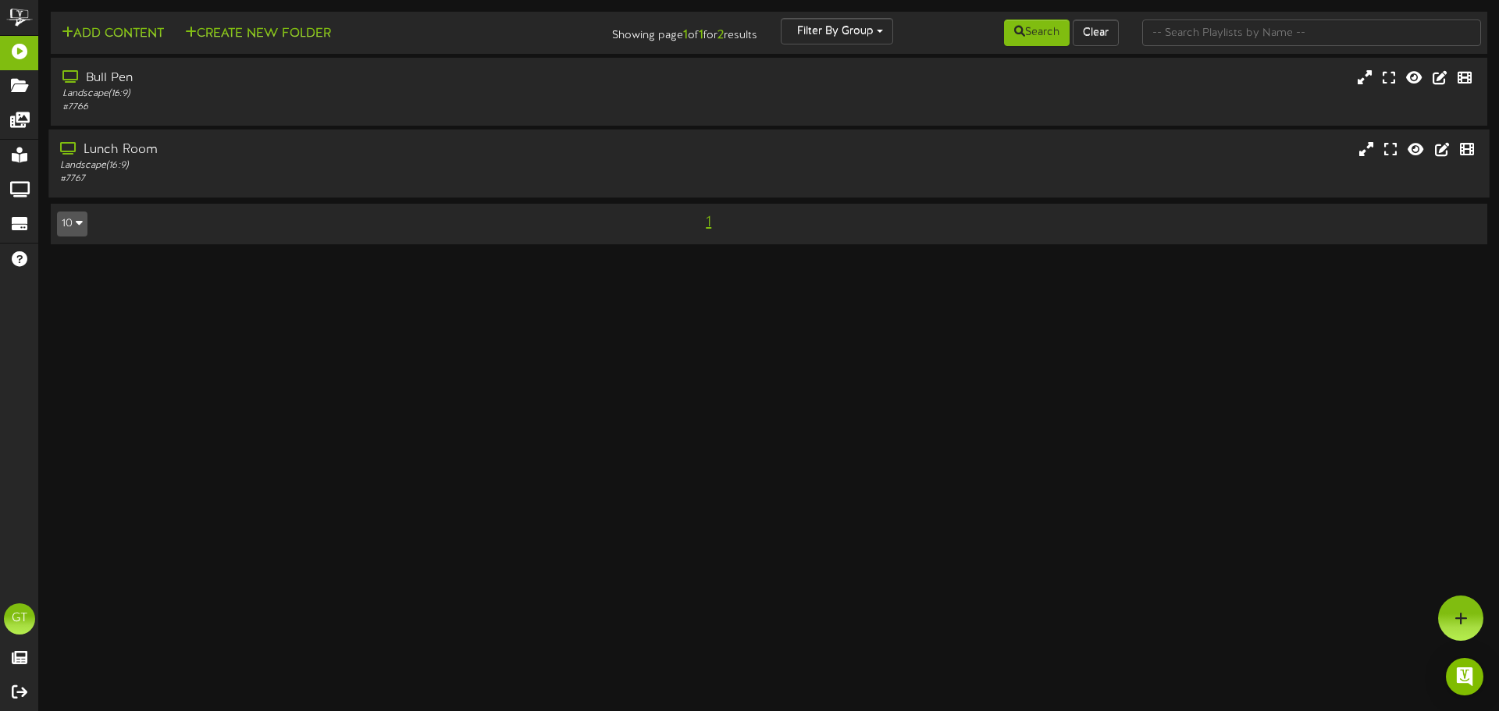
click at [517, 150] on div "Lunch Room" at bounding box center [348, 150] width 577 height 18
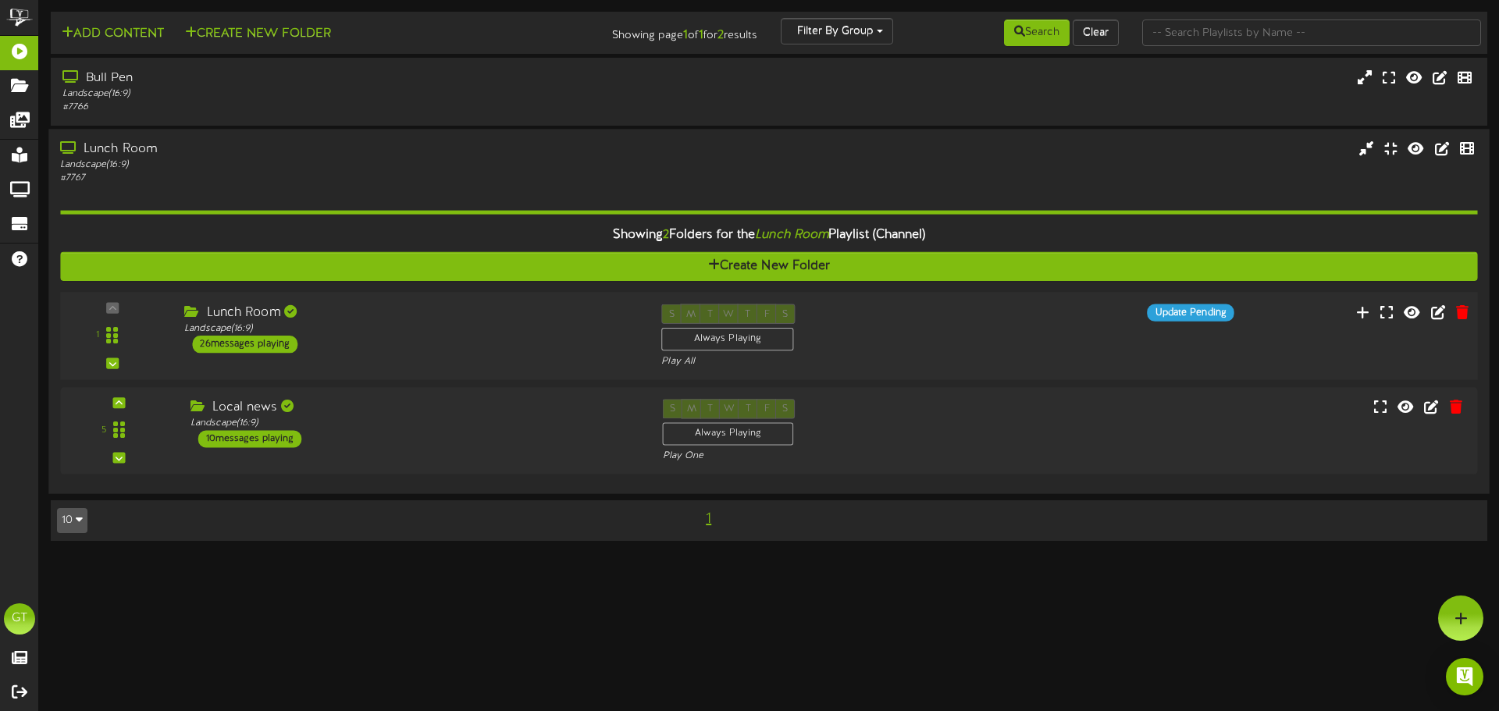
click at [376, 358] on div "1 Lunch Room" at bounding box center [769, 337] width 1432 height 64
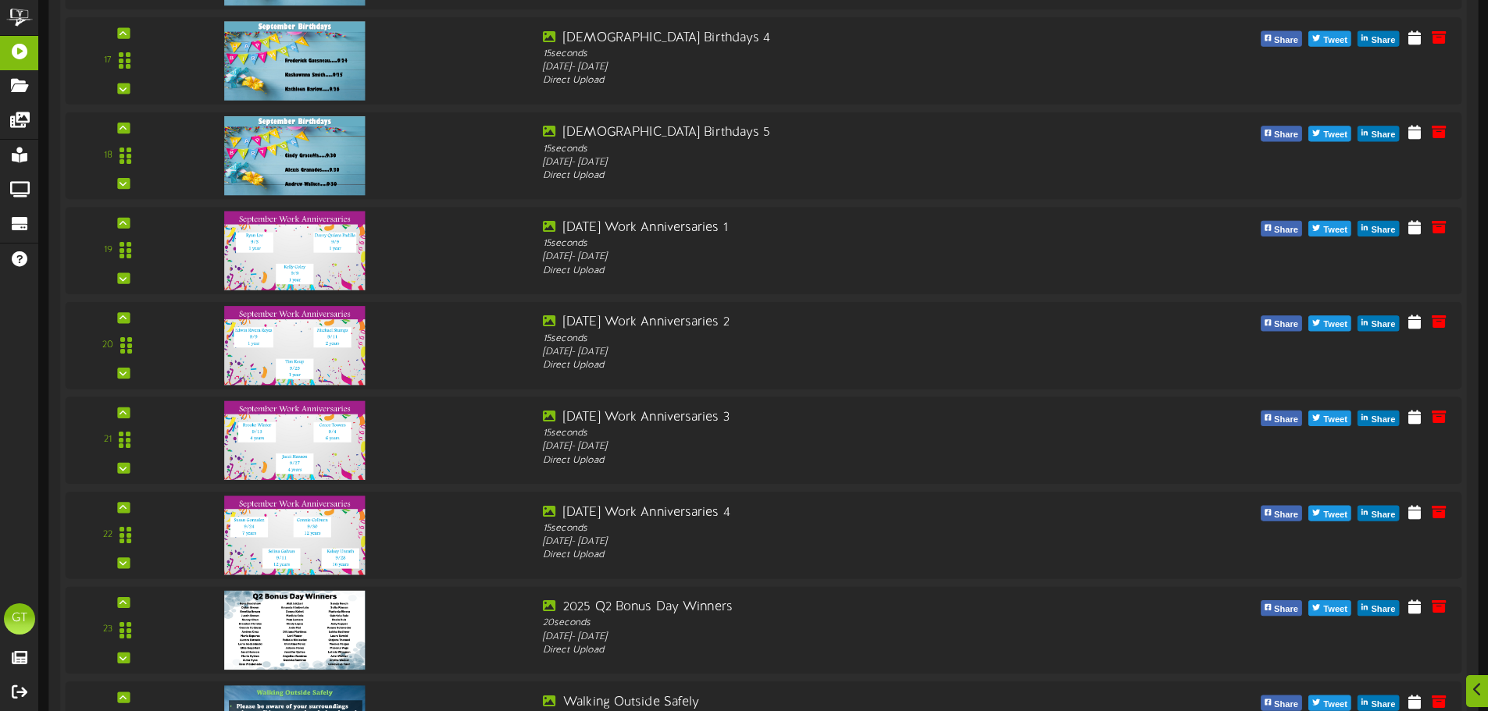
scroll to position [2212, 0]
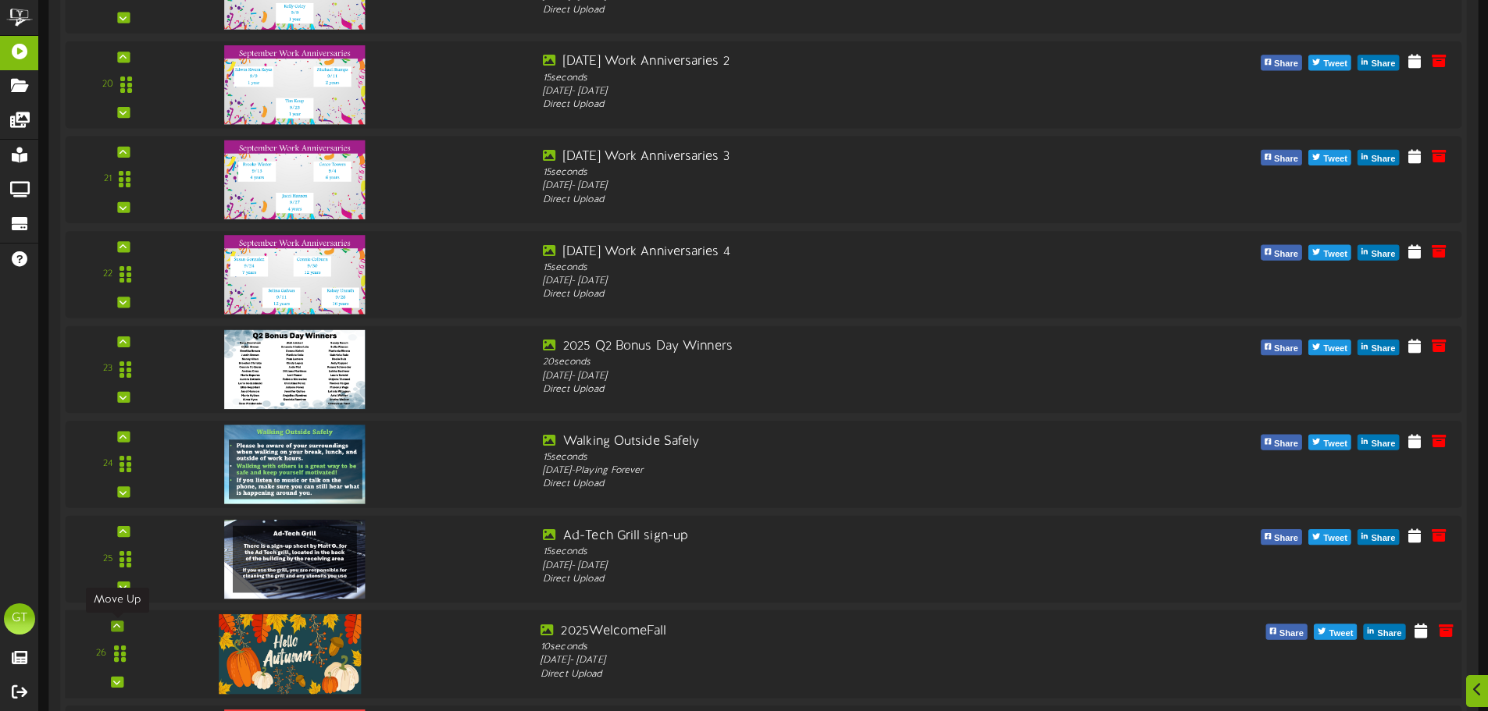
click at [117, 627] on icon at bounding box center [116, 626] width 7 height 8
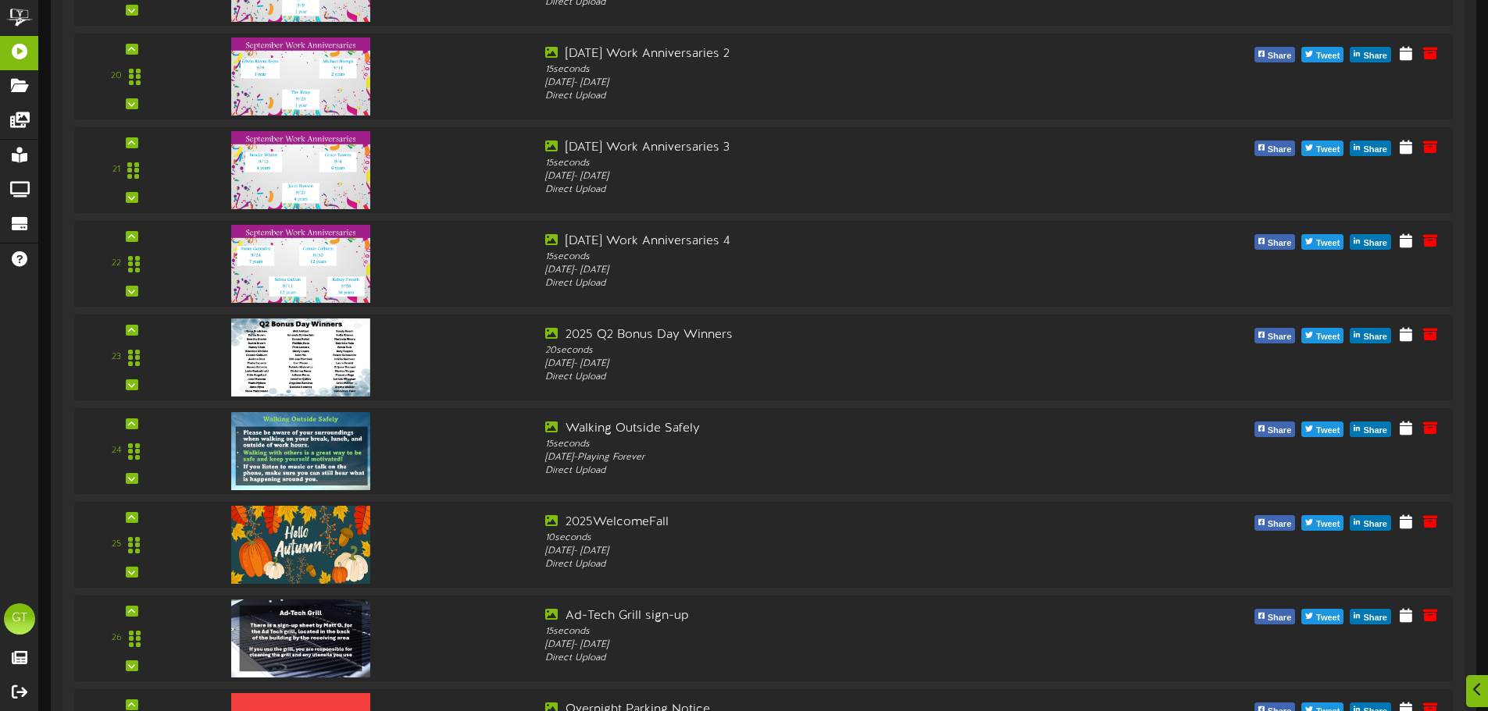
click at [128, 522] on icon at bounding box center [131, 518] width 7 height 8
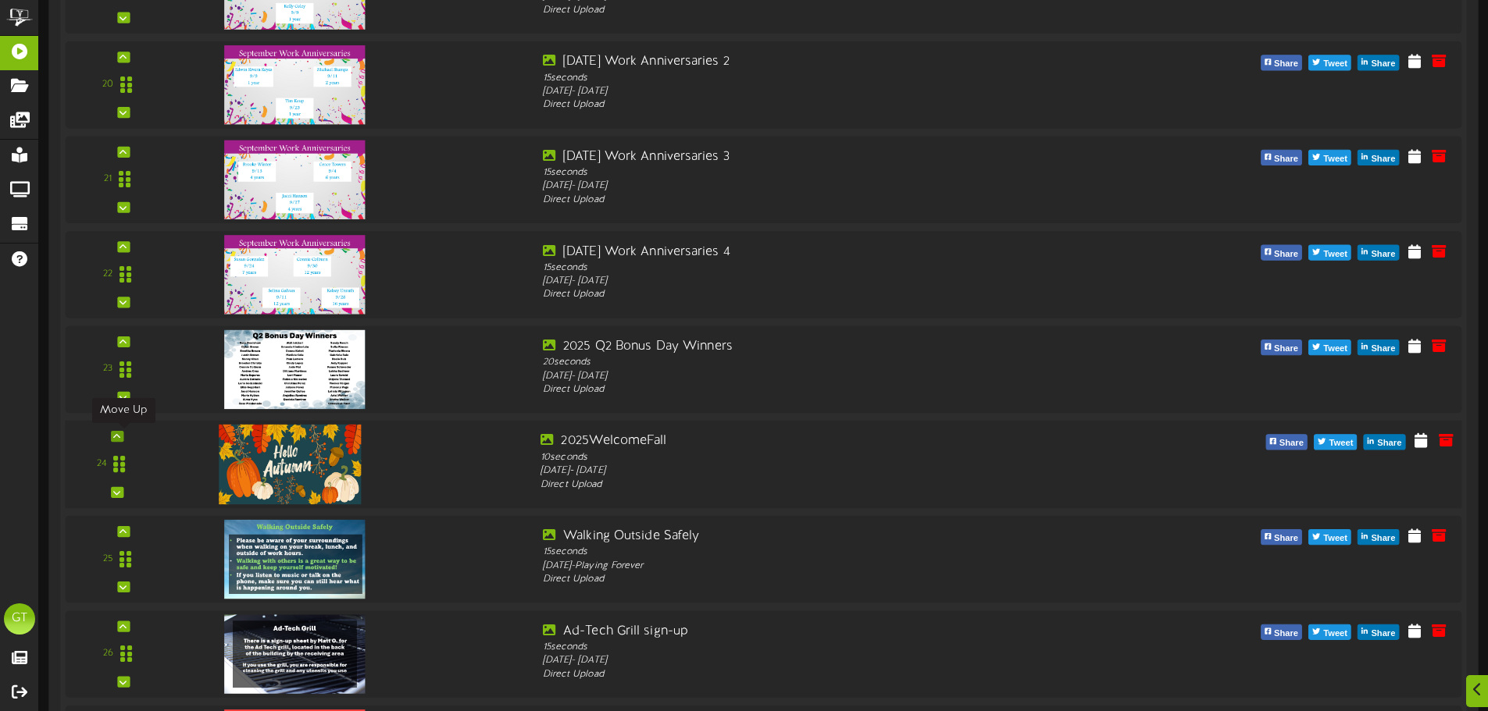
click at [119, 435] on icon at bounding box center [116, 437] width 7 height 8
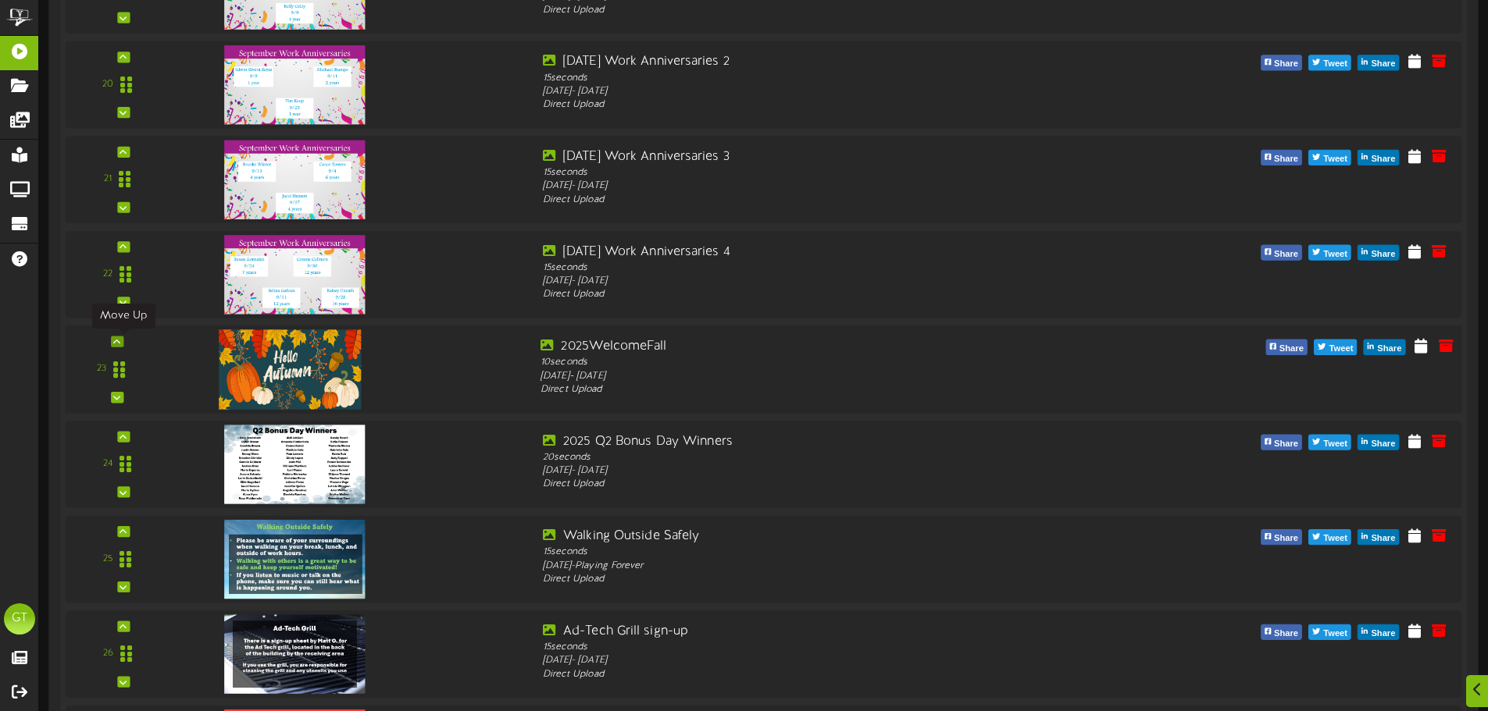
click at [119, 338] on icon at bounding box center [116, 341] width 7 height 8
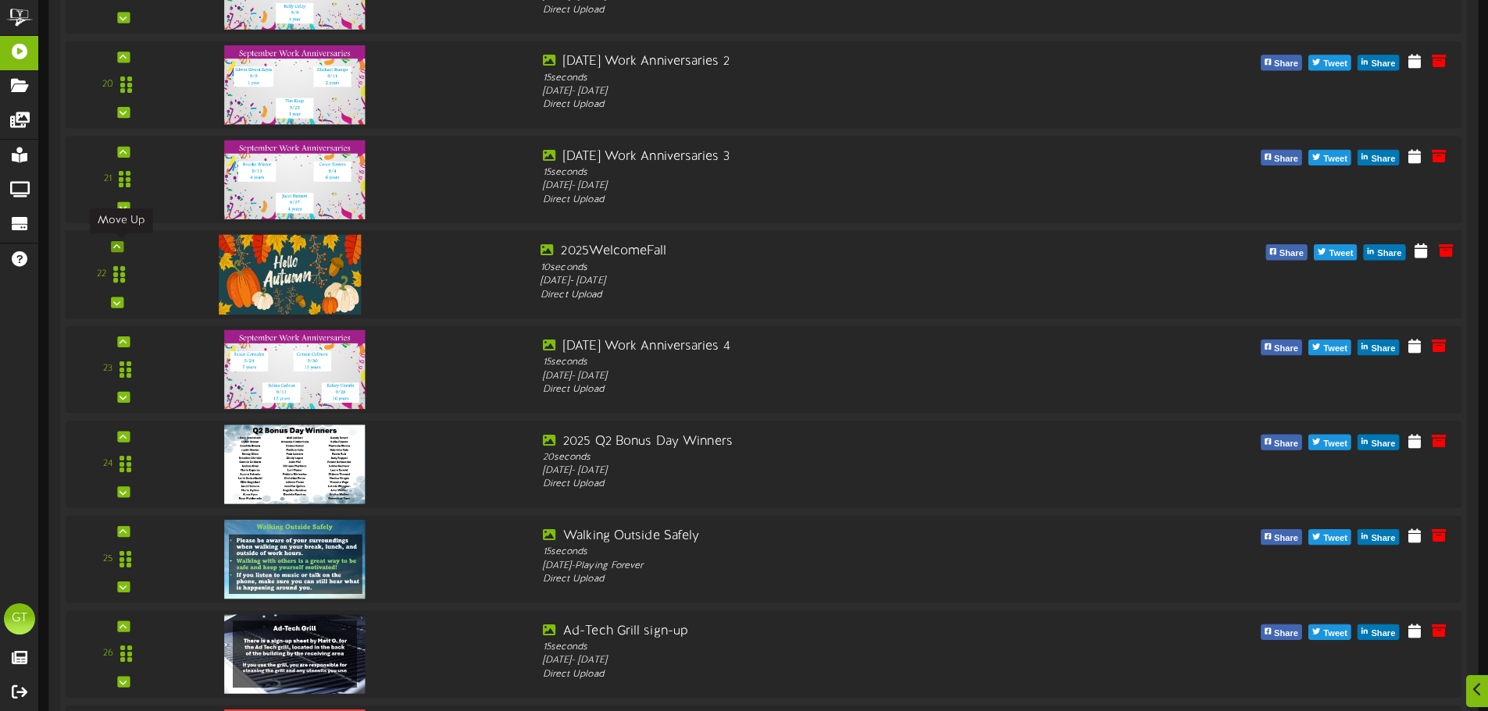
click at [119, 243] on icon at bounding box center [116, 247] width 7 height 8
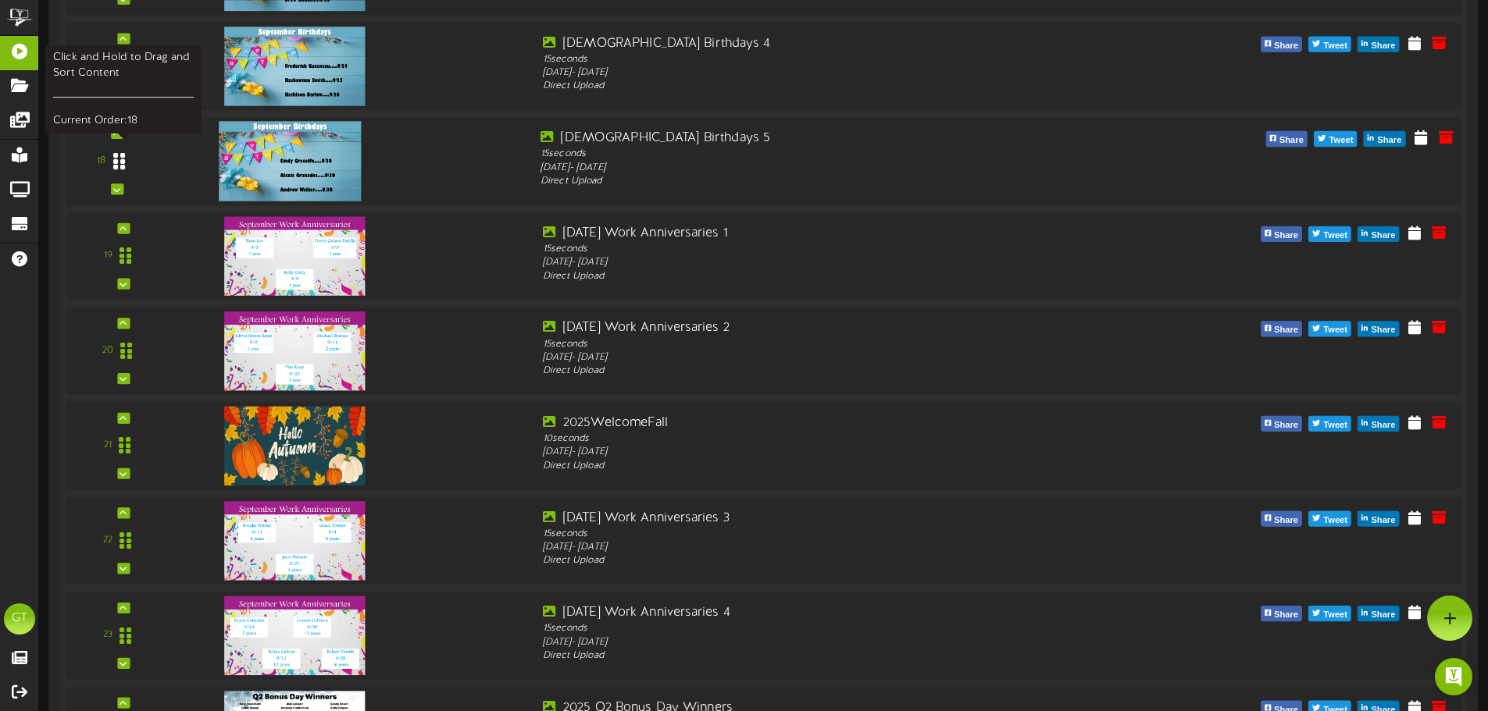
scroll to position [1822, 0]
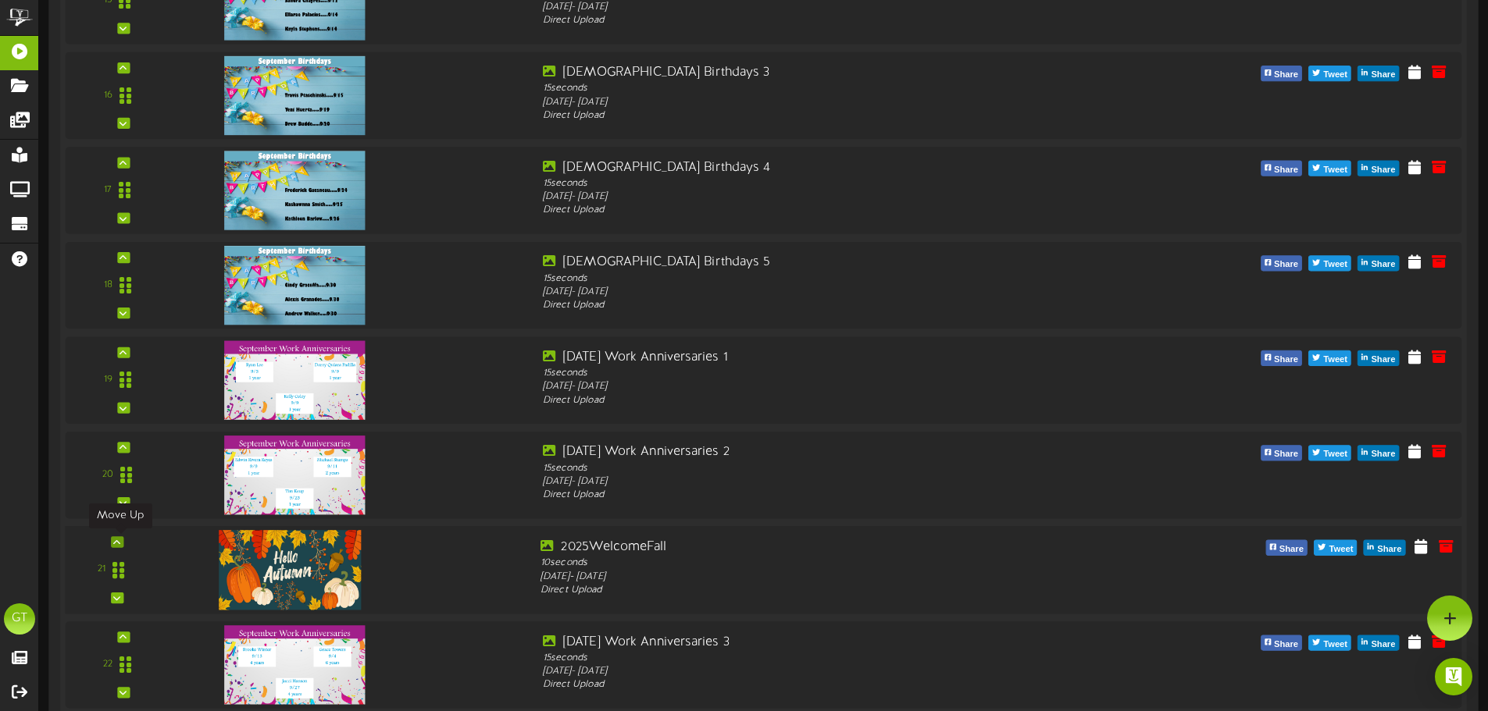
click at [112, 546] on div at bounding box center [117, 541] width 12 height 11
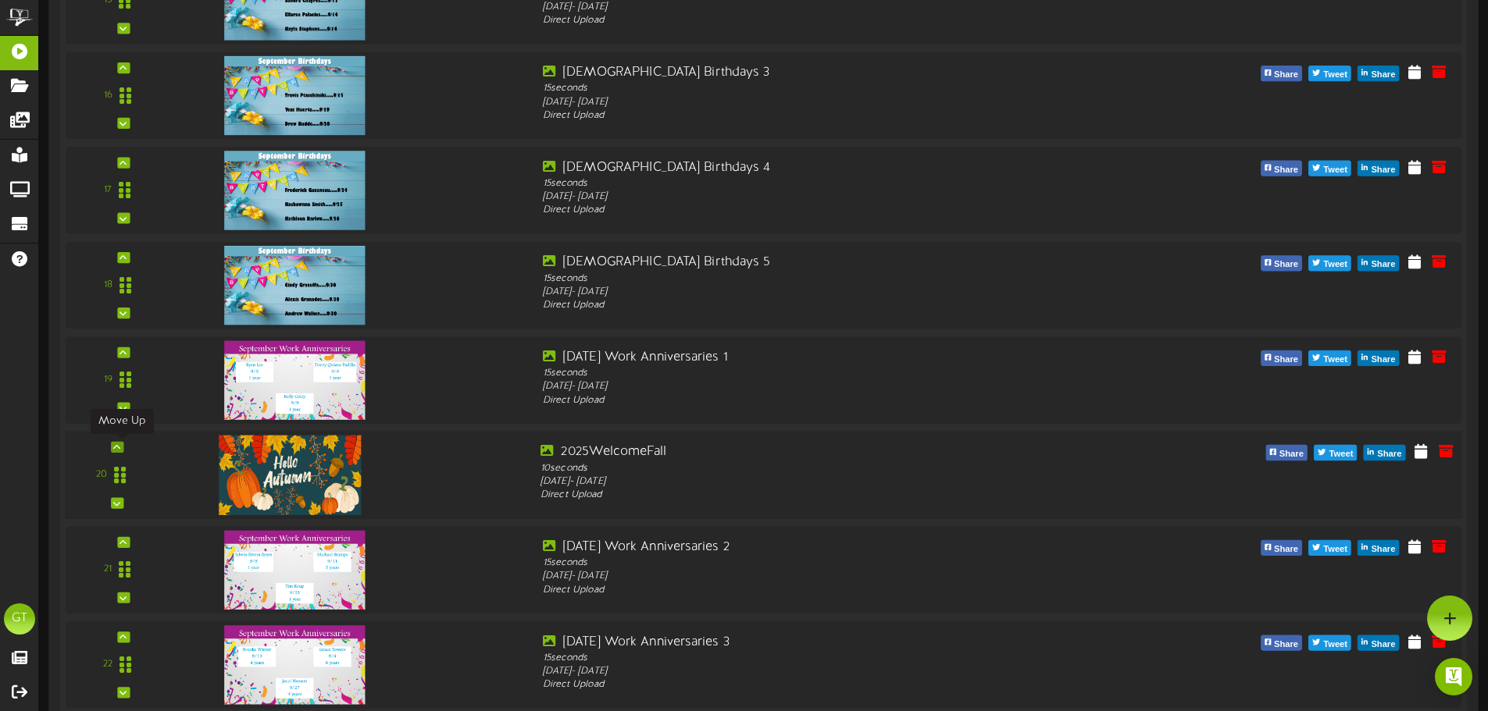
click at [119, 449] on icon at bounding box center [116, 448] width 7 height 8
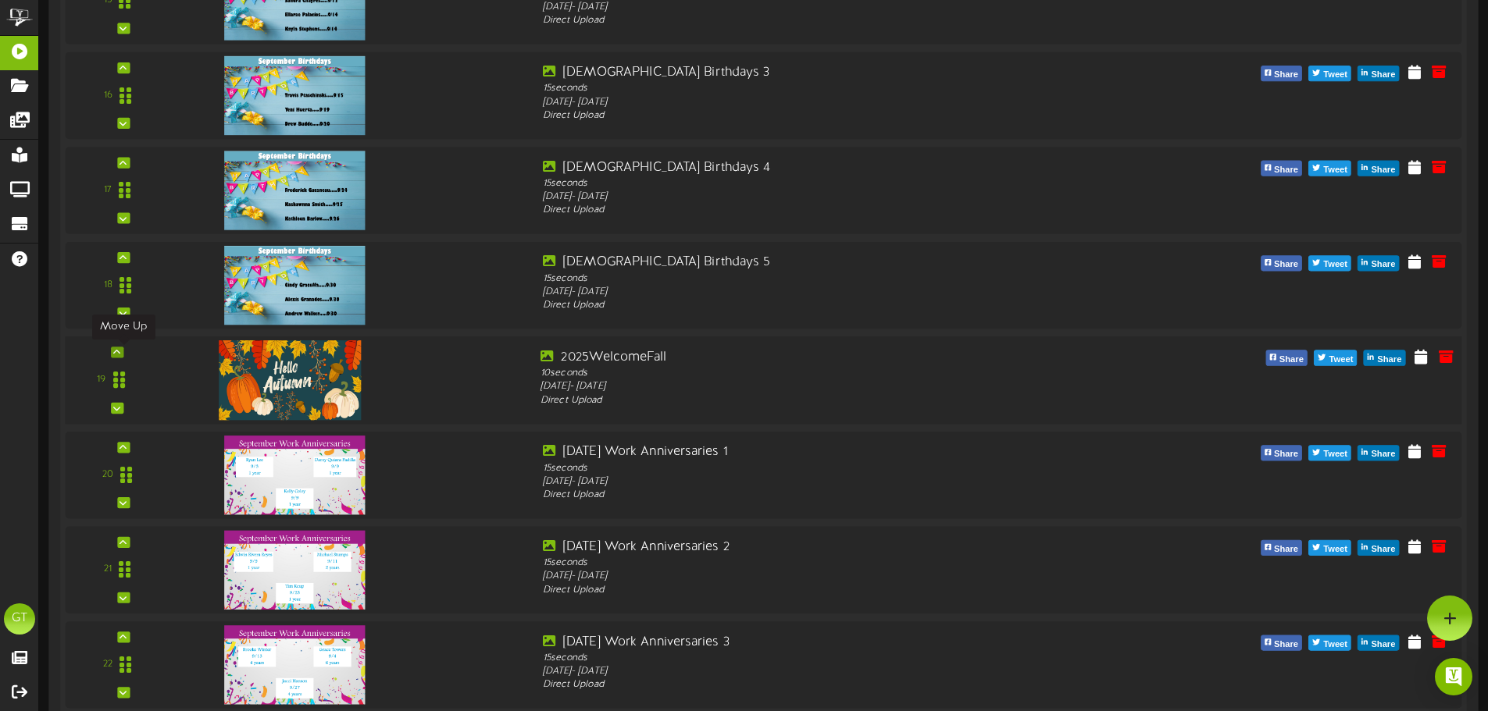
click at [123, 350] on div at bounding box center [117, 352] width 12 height 11
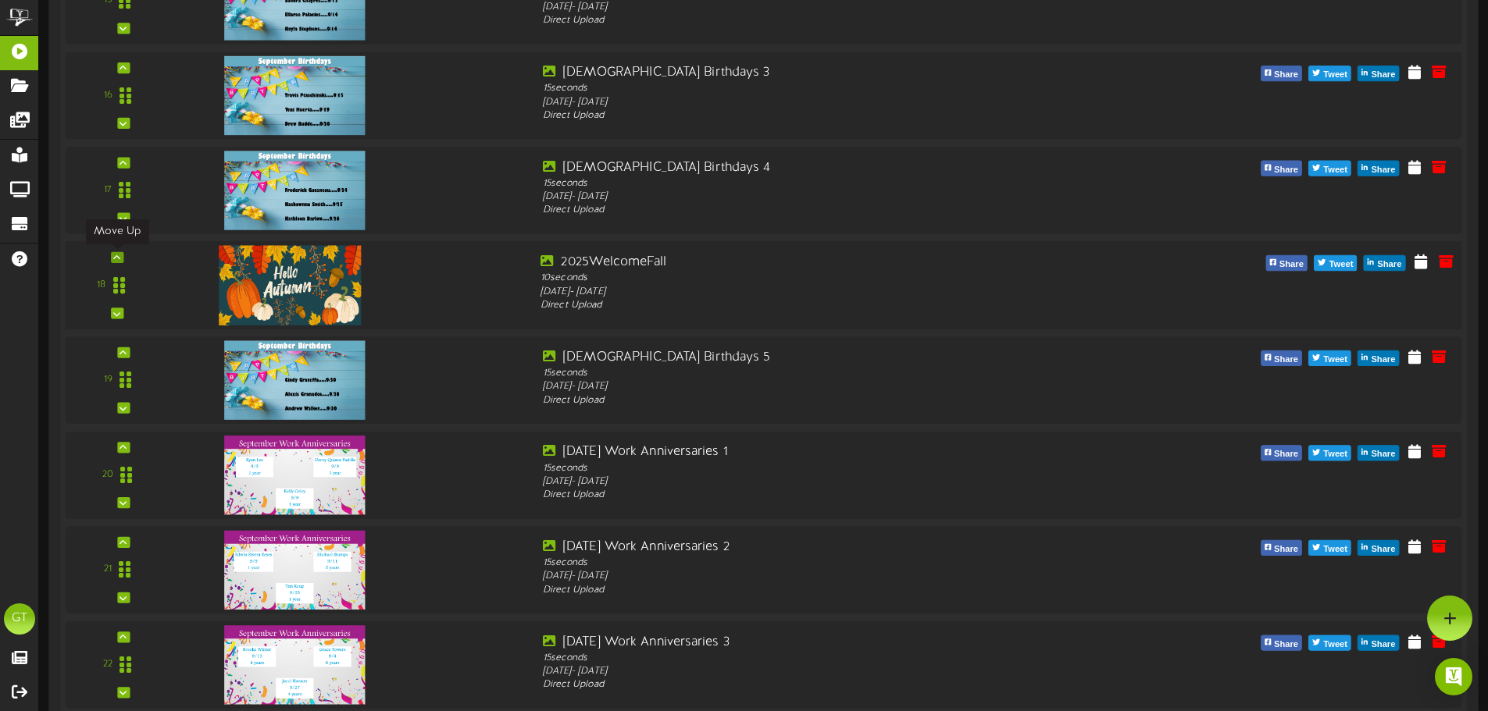
click at [116, 256] on icon at bounding box center [116, 258] width 7 height 8
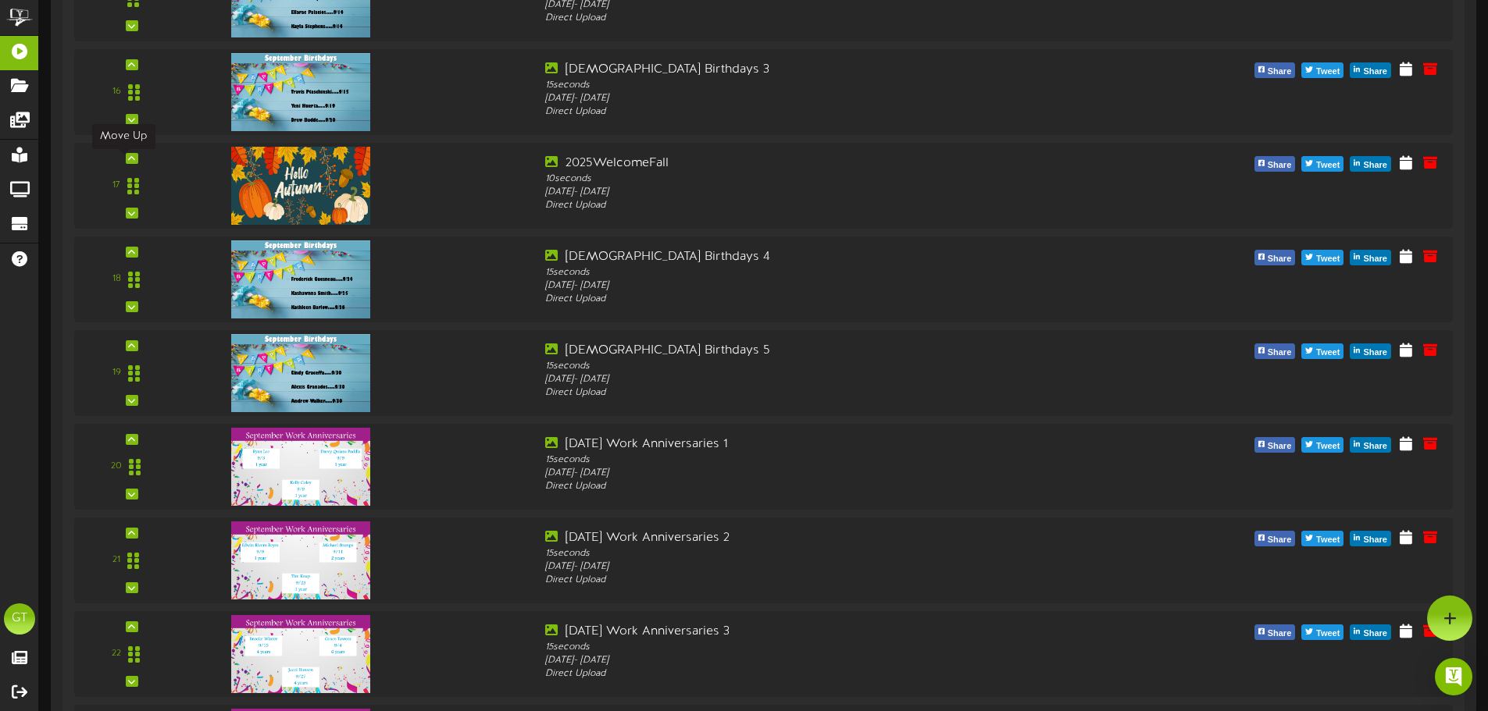
click at [126, 162] on div at bounding box center [132, 158] width 12 height 11
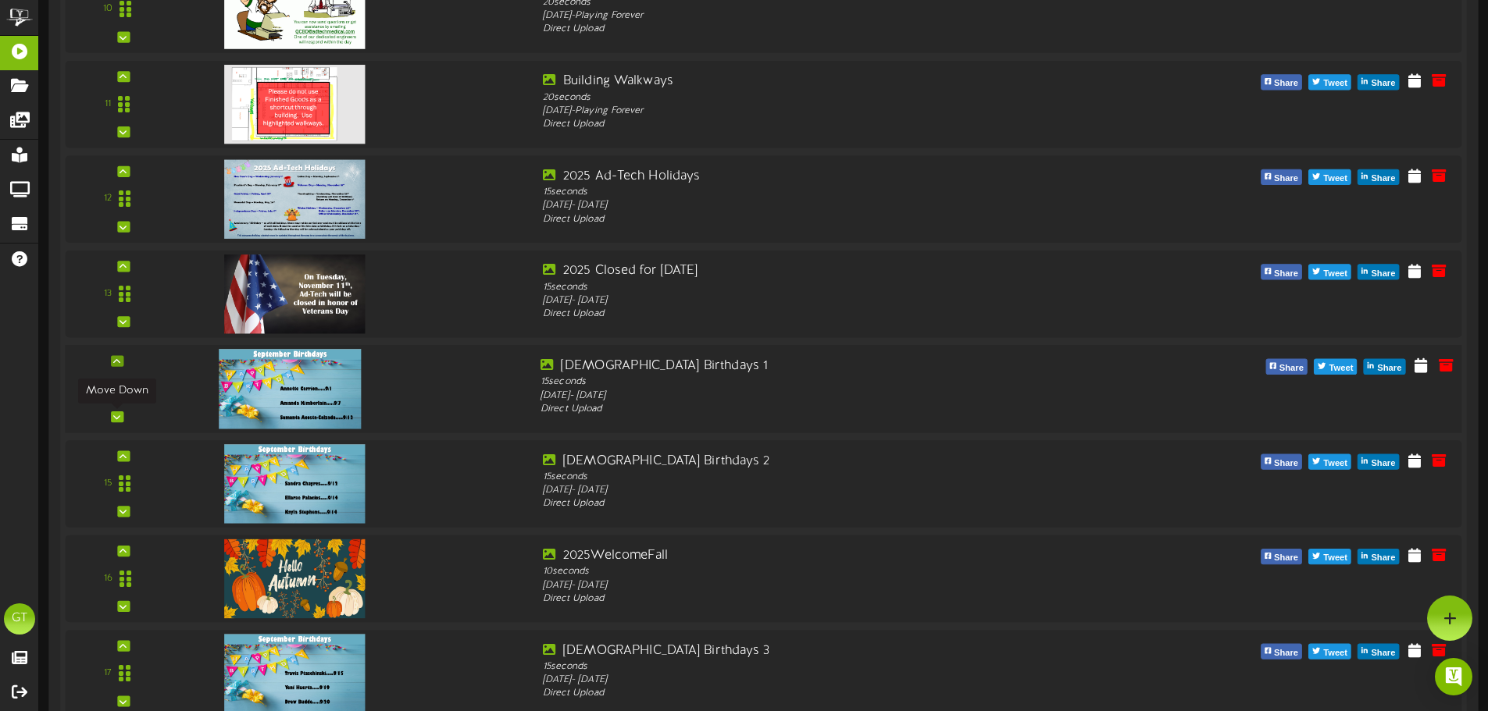
scroll to position [1301, 0]
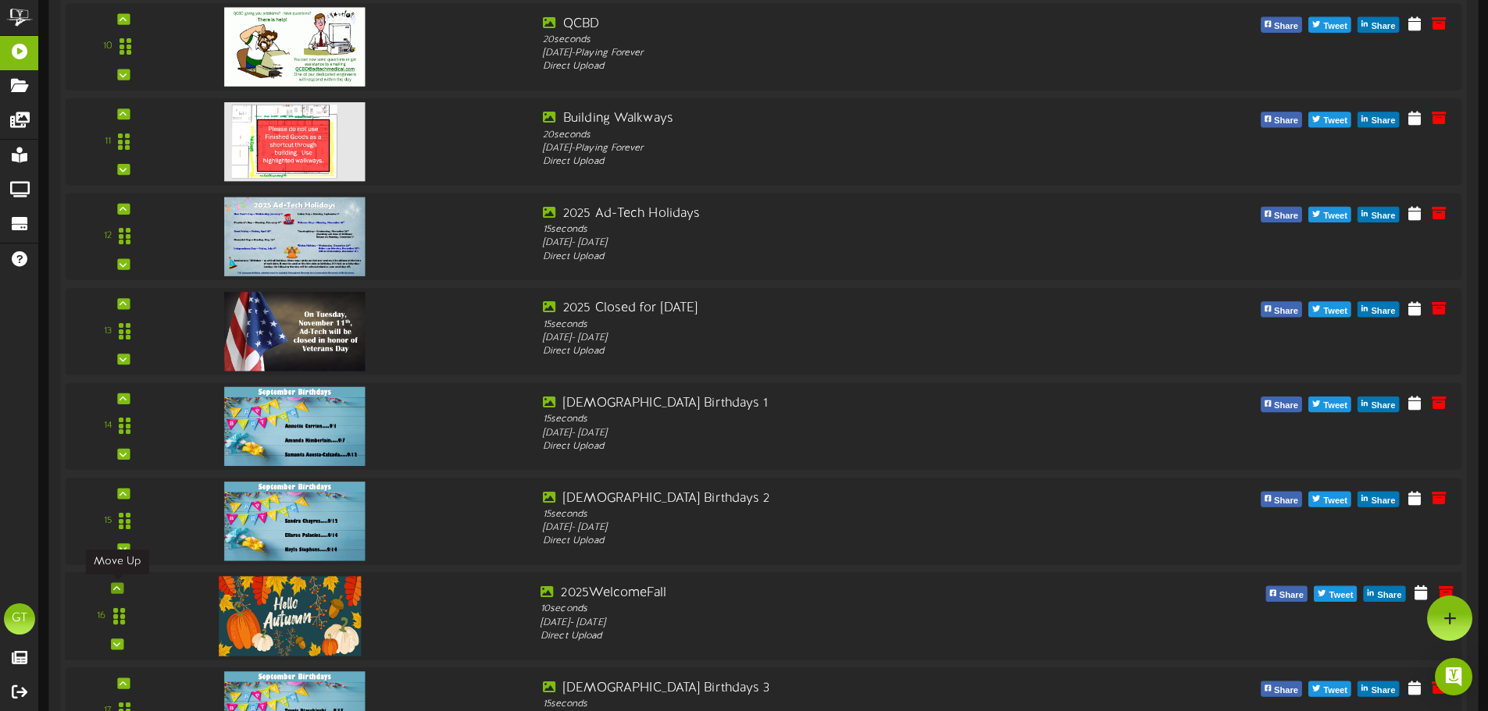
click at [114, 586] on icon at bounding box center [116, 588] width 7 height 8
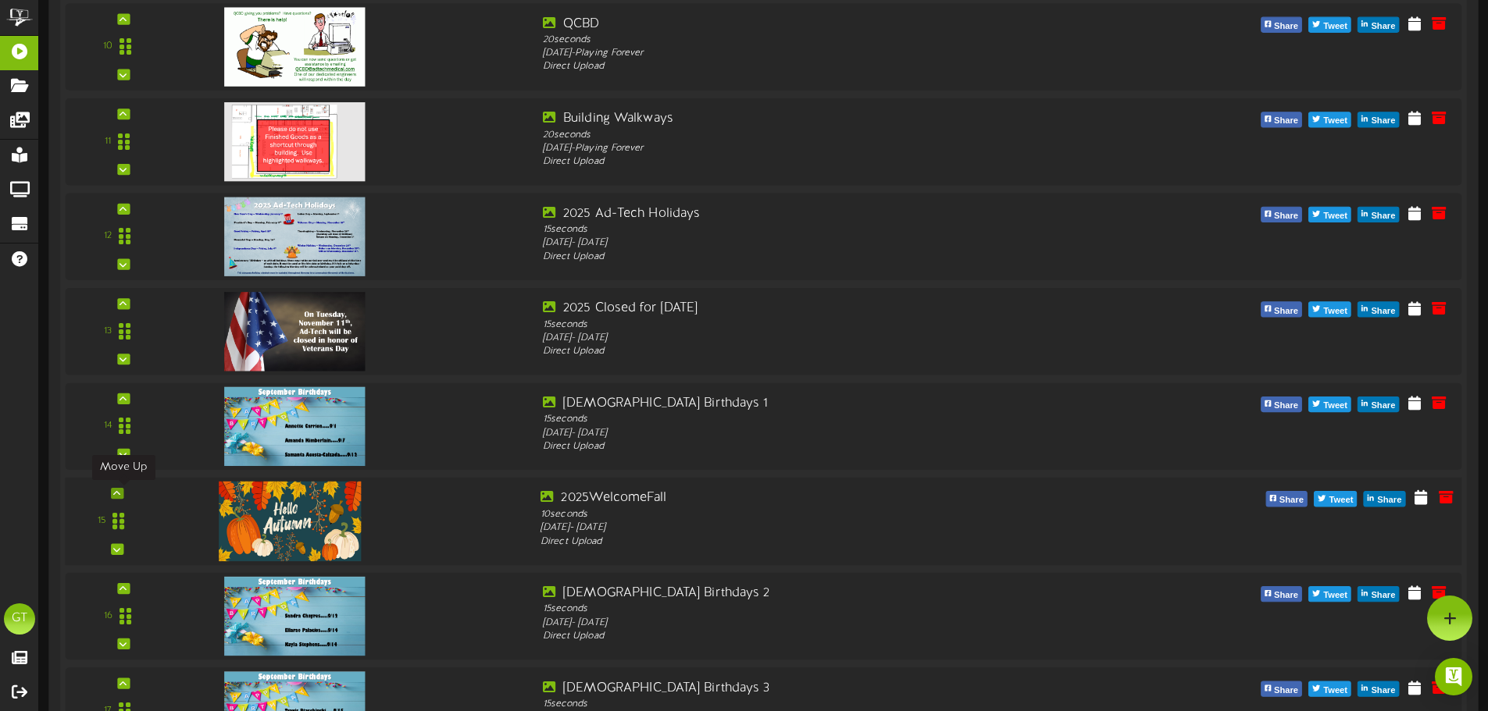
click at [120, 493] on icon at bounding box center [116, 494] width 7 height 8
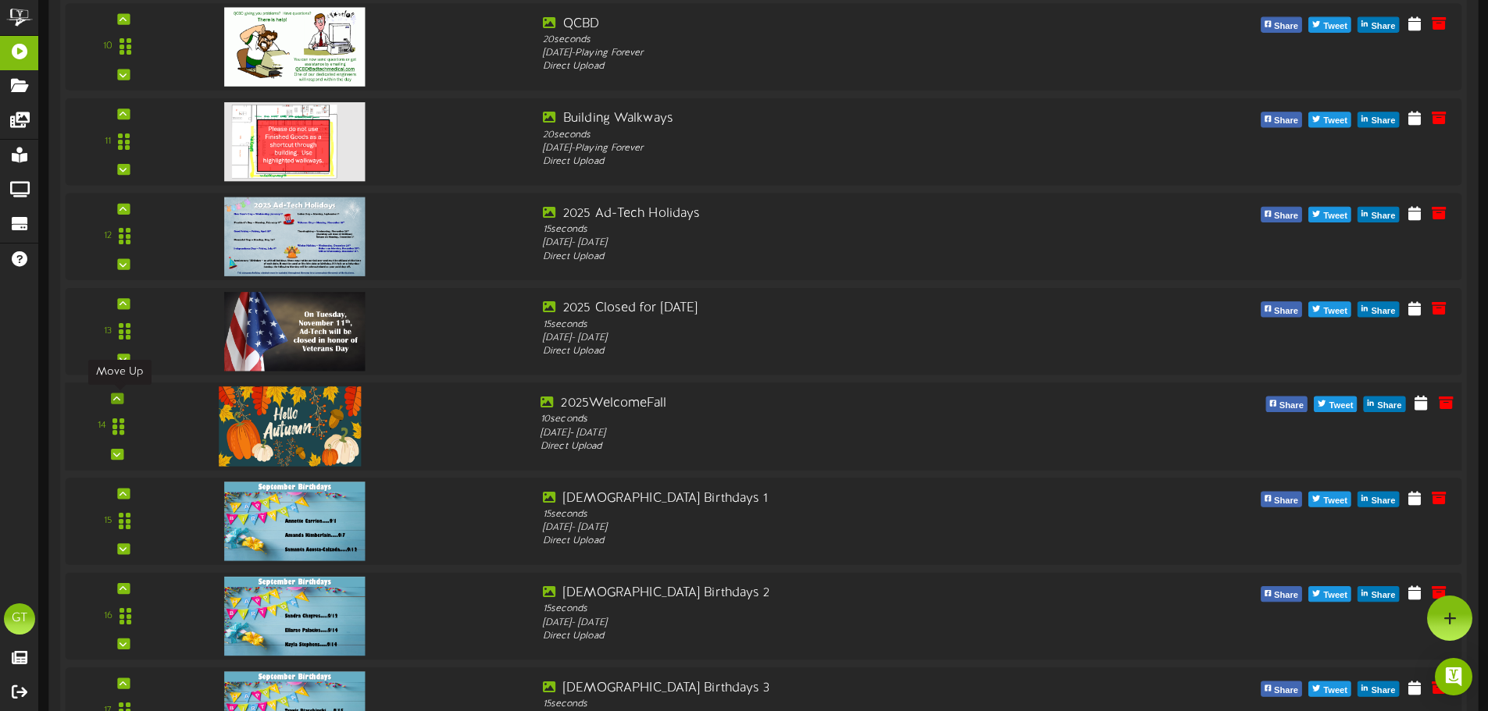
click at [113, 397] on icon at bounding box center [116, 398] width 7 height 8
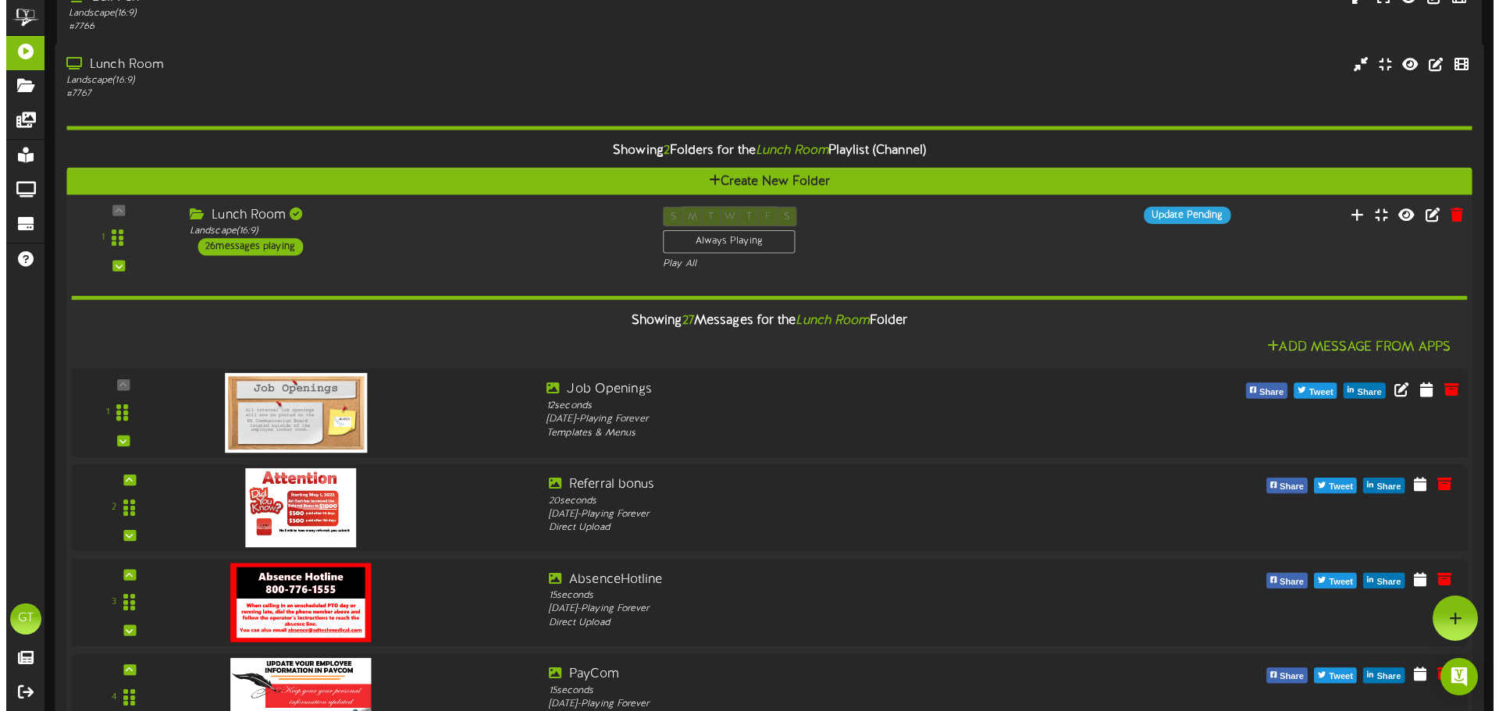
scroll to position [0, 0]
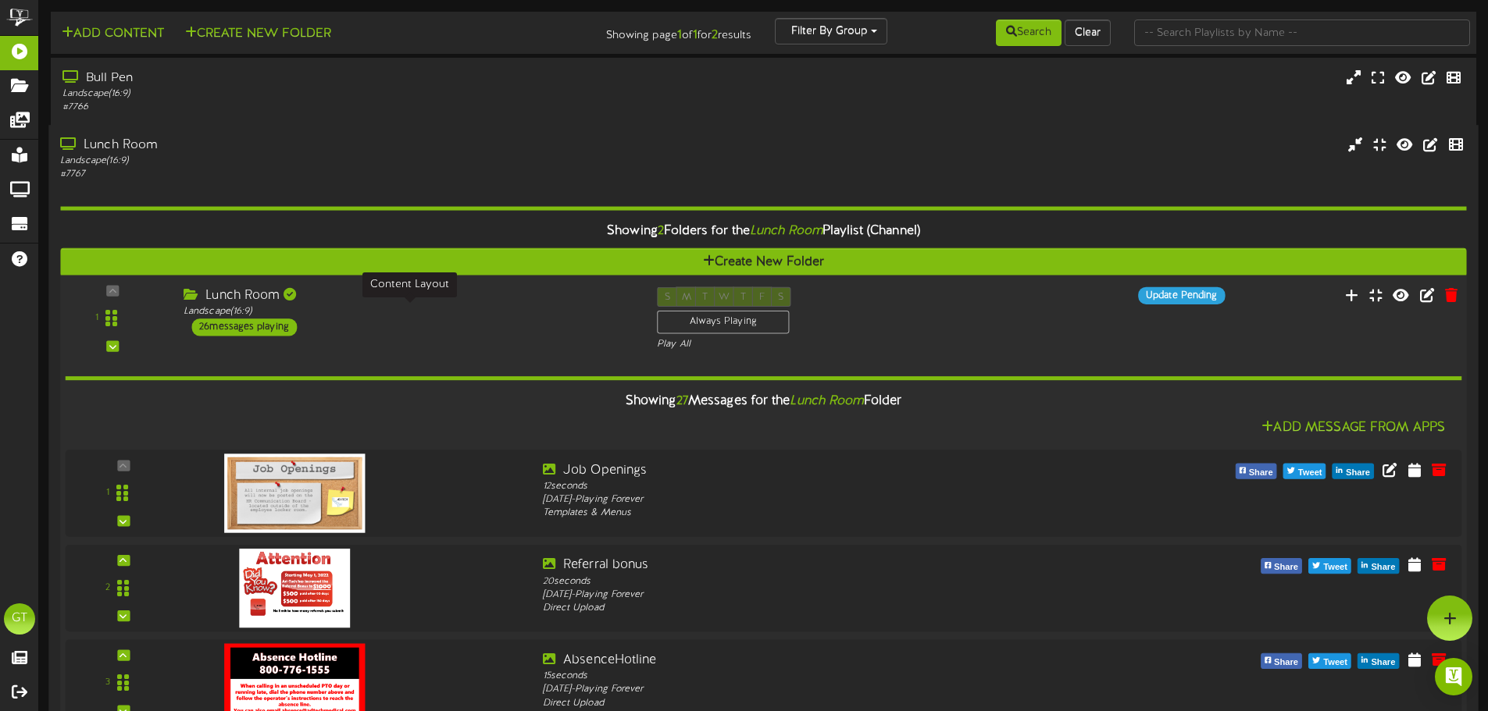
drag, startPoint x: 436, startPoint y: 306, endPoint x: 444, endPoint y: 298, distance: 11.0
click at [444, 298] on div "Lunch Room Landscape ( 16:9 ) 26 messages playing" at bounding box center [408, 311] width 473 height 49
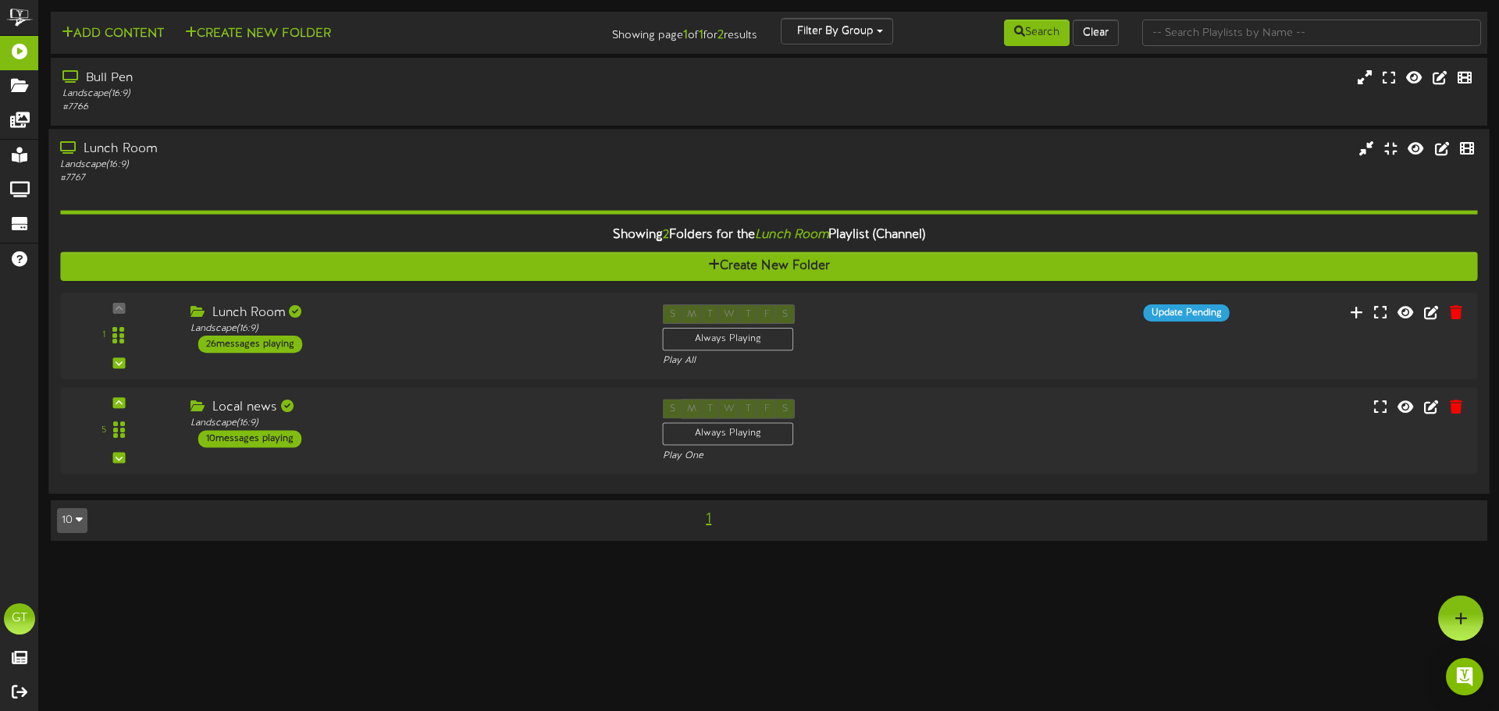
click at [379, 151] on div "Lunch Room" at bounding box center [348, 150] width 577 height 18
